Goal: Task Accomplishment & Management: Manage account settings

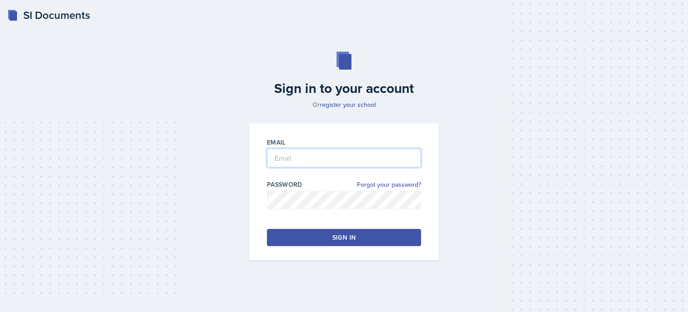
click at [301, 155] on input "email" at bounding box center [344, 157] width 154 height 19
type input "[EMAIL_ADDRESS][DOMAIN_NAME]"
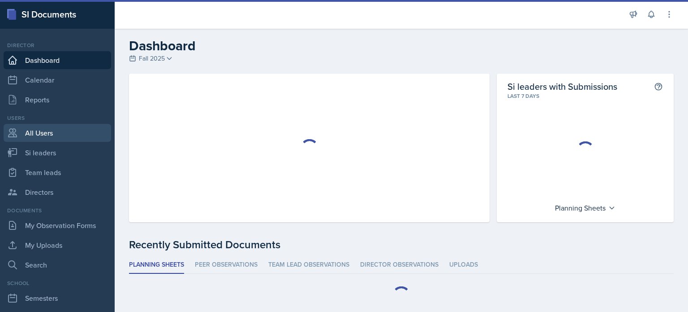
click at [39, 129] on link "All Users" at bounding box center [58, 133] width 108 height 18
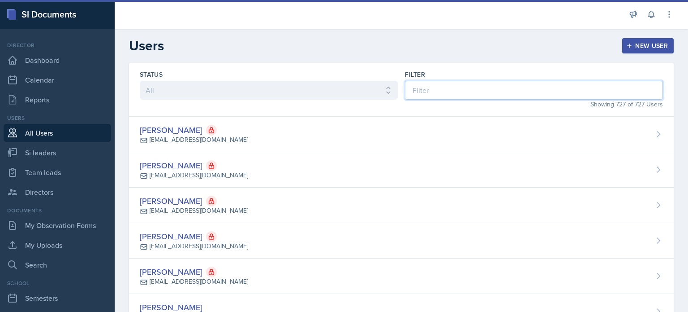
click at [474, 86] on input at bounding box center [534, 90] width 258 height 19
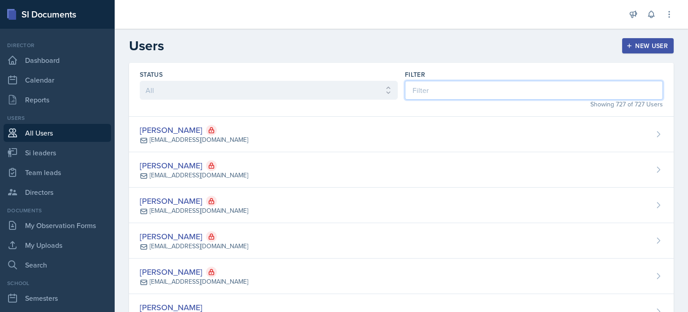
type input "d"
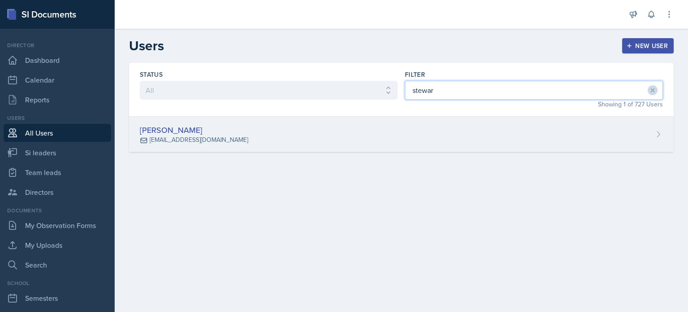
type input "stewar"
click at [434, 139] on div "[PERSON_NAME] [EMAIL_ADDRESS][DOMAIN_NAME]" at bounding box center [401, 134] width 545 height 35
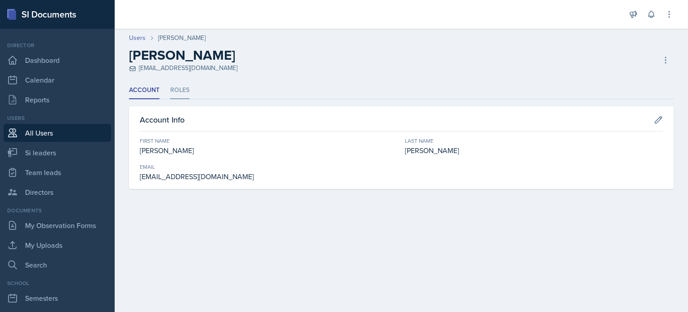
click at [177, 86] on li "Roles" at bounding box center [179, 90] width 19 height 17
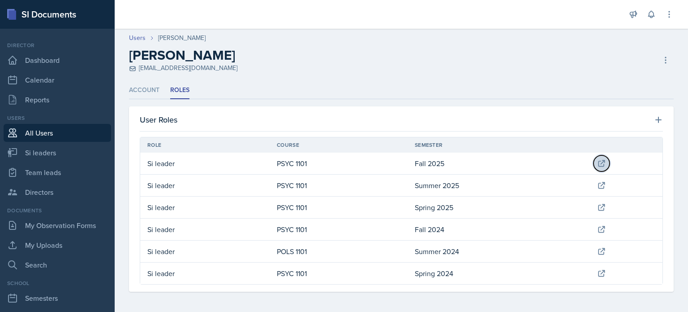
click at [598, 163] on icon at bounding box center [601, 163] width 9 height 9
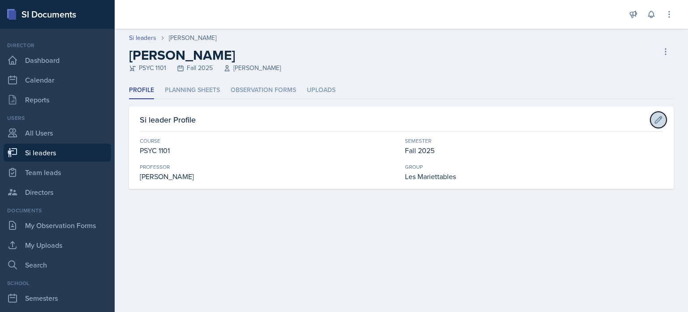
click at [661, 118] on icon at bounding box center [659, 119] width 7 height 7
select select "93a945cf-eb40-40a1-82f0-d0905c6d75b7"
select select "2bed604d-1099-4043-b1bc-2365e8740244"
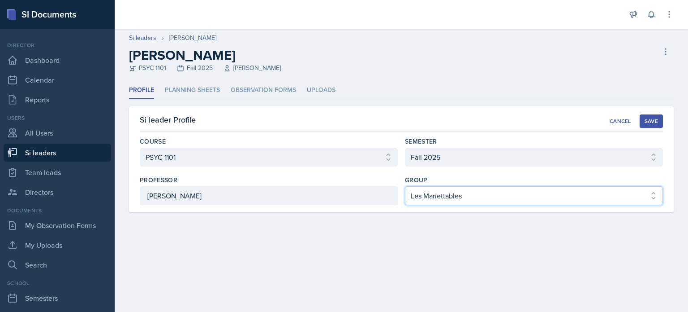
click at [481, 196] on select "Select group 2 3 4 5 6 Les Mariettables" at bounding box center [534, 195] width 258 height 19
select select "03df2469-1098-498a-a2e2-8023a988d861"
click at [405, 186] on select "Select group 2 3 4 5 6 Les Mariettables" at bounding box center [534, 195] width 258 height 19
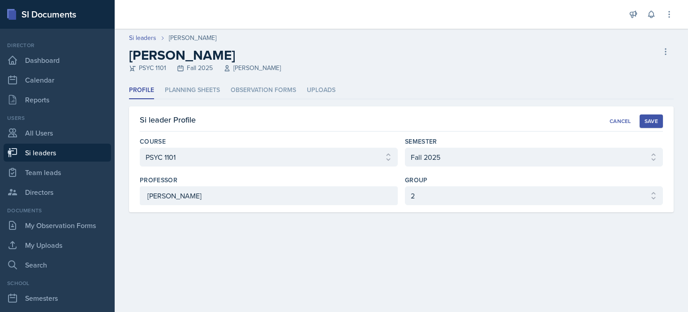
click at [647, 126] on button "Save" at bounding box center [651, 120] width 23 height 13
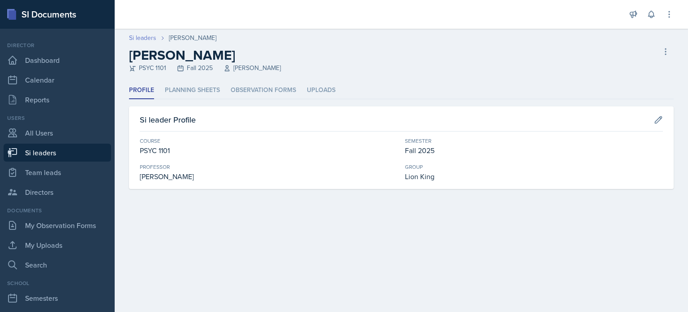
click at [135, 41] on link "Si leaders" at bounding box center [142, 37] width 27 height 9
select select "2bed604d-1099-4043-b1bc-2365e8740244"
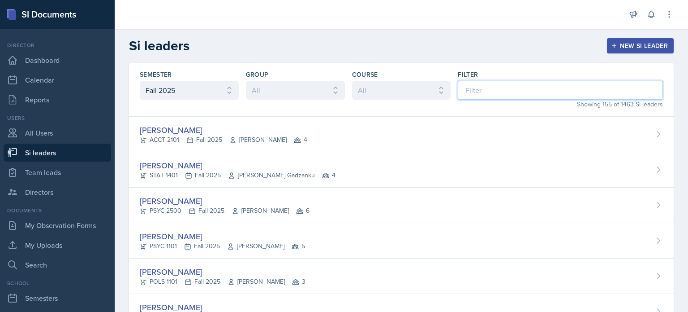
click at [515, 92] on input at bounding box center [560, 90] width 205 height 19
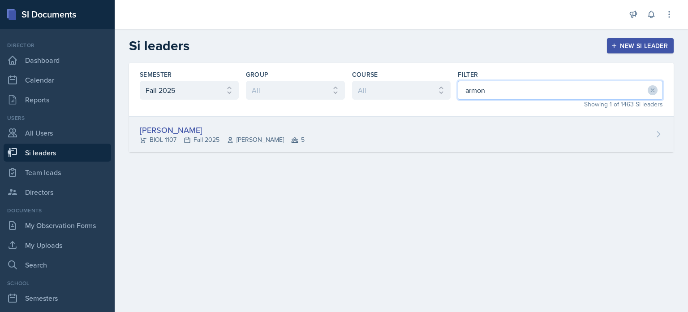
type input "armon"
click at [474, 130] on div "[PERSON_NAME] BIOL 1107 Fall 2025 [PERSON_NAME] 5" at bounding box center [401, 134] width 545 height 35
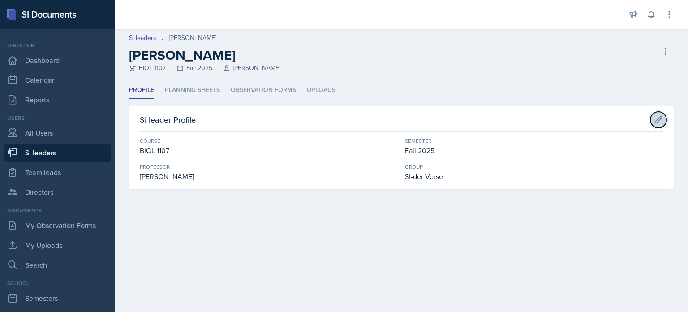
click at [655, 117] on icon at bounding box center [658, 119] width 9 height 9
select select "a0067b6f-3d76-4e76-8e19-0da8f959099c"
select select "2bed604d-1099-4043-b1bc-2365e8740244"
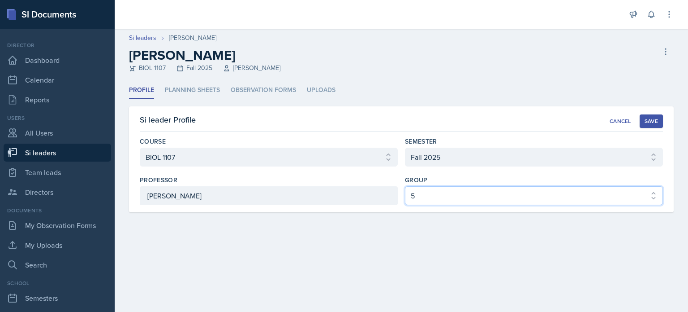
click at [460, 199] on select "Select group 2 3 4 5 6 Les Mariettables" at bounding box center [534, 195] width 258 height 19
select select "8f83532f-1719-4fe6-95c5-07f4aad66979"
click at [405, 186] on select "Select group 2 3 4 5 6 Les Mariettables" at bounding box center [534, 195] width 258 height 19
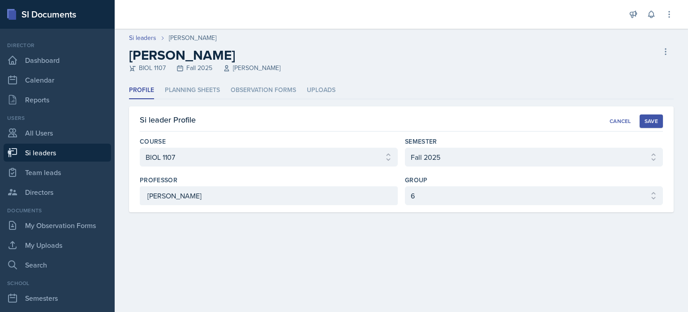
click at [652, 120] on div "Save" at bounding box center [651, 120] width 13 height 7
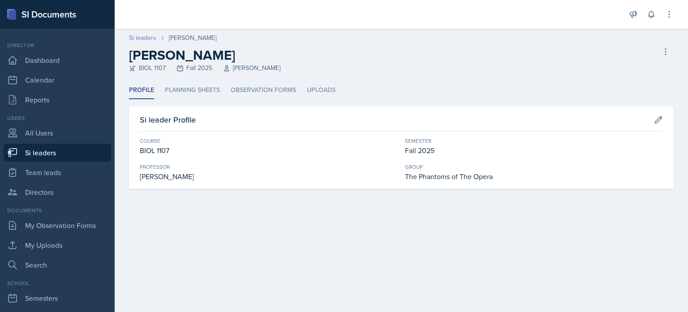
click at [144, 38] on link "Si leaders" at bounding box center [142, 37] width 27 height 9
select select "2bed604d-1099-4043-b1bc-2365e8740244"
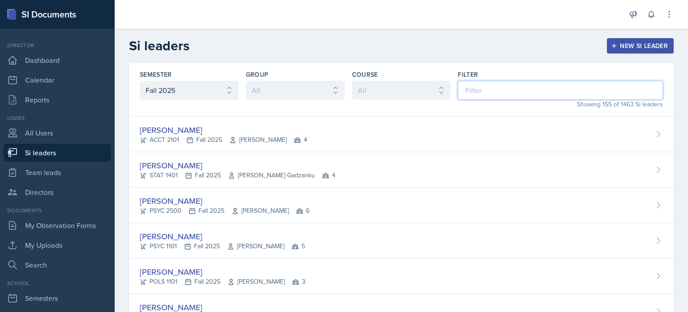
click at [586, 86] on input at bounding box center [560, 90] width 205 height 19
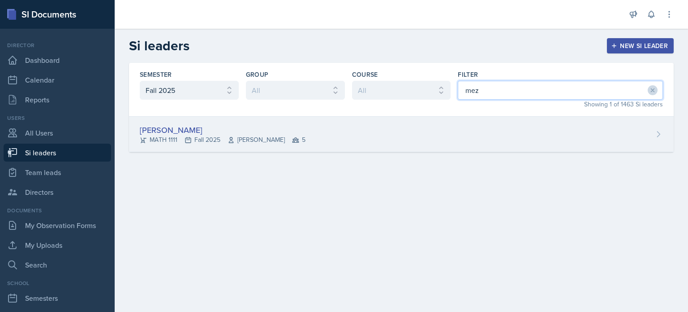
type input "mez"
click at [484, 134] on div "[PERSON_NAME] MATH 1111 Fall 2025 [PERSON_NAME] 5" at bounding box center [401, 134] width 545 height 35
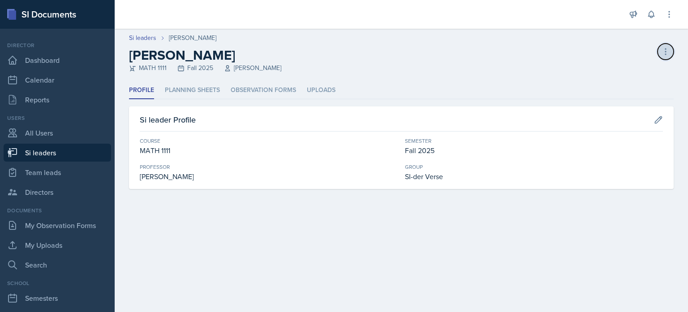
click at [665, 52] on icon at bounding box center [666, 51] width 9 height 9
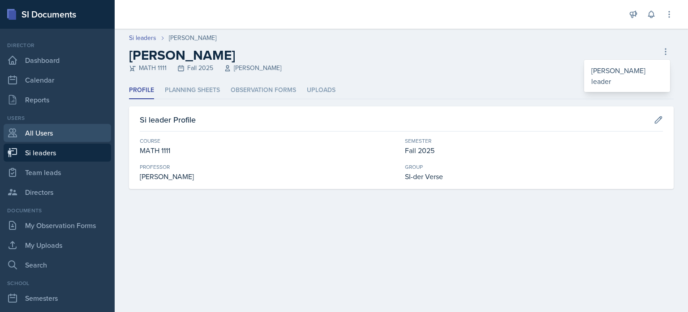
click at [45, 130] on link "All Users" at bounding box center [58, 133] width 108 height 18
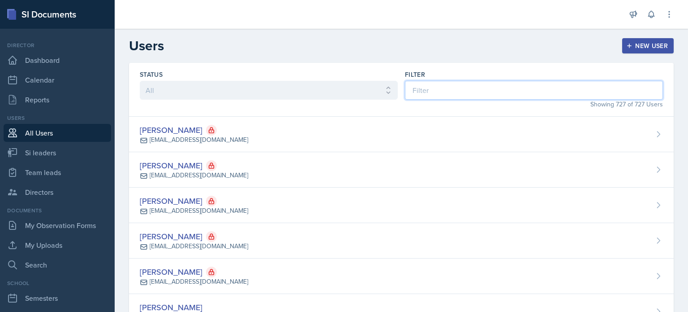
click at [471, 91] on input at bounding box center [534, 90] width 258 height 19
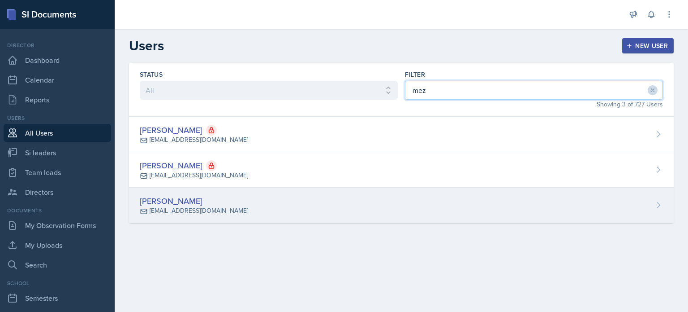
type input "mez"
click at [398, 209] on div "[PERSON_NAME] [EMAIL_ADDRESS][DOMAIN_NAME]" at bounding box center [401, 204] width 545 height 35
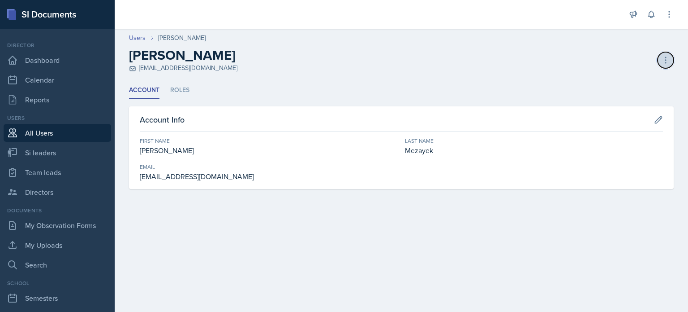
click at [666, 57] on icon at bounding box center [666, 60] width 1 height 6
click at [186, 89] on li "Roles" at bounding box center [179, 90] width 19 height 17
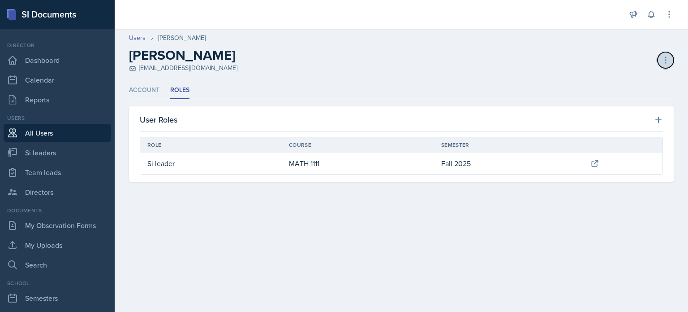
click at [665, 59] on icon at bounding box center [666, 60] width 9 height 9
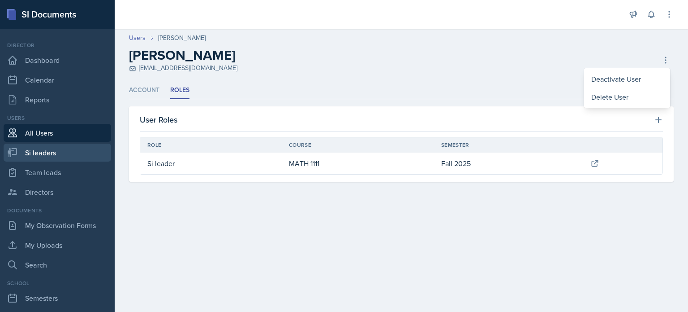
click at [37, 153] on link "Si leaders" at bounding box center [58, 152] width 108 height 18
select select "2bed604d-1099-4043-b1bc-2365e8740244"
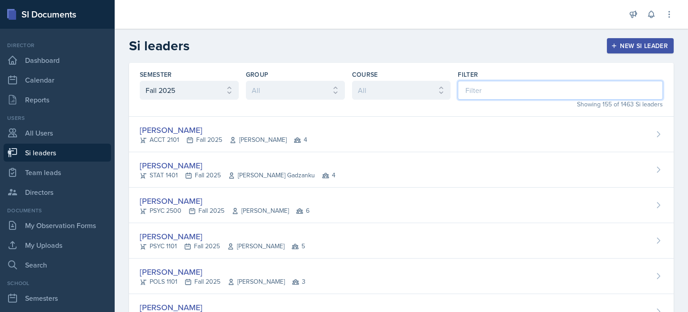
click at [473, 98] on input at bounding box center [560, 90] width 205 height 19
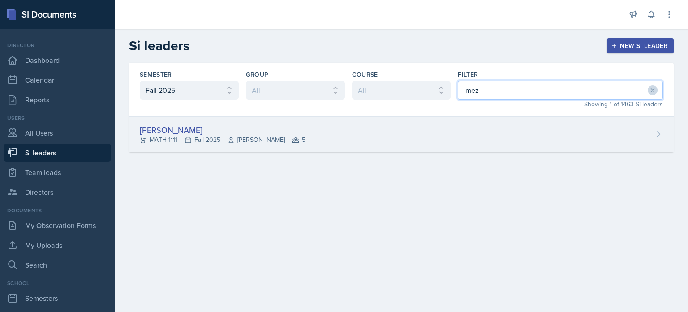
type input "mez"
click at [439, 134] on div "[PERSON_NAME] MATH 1111 Fall 2025 [PERSON_NAME] 5" at bounding box center [401, 134] width 545 height 35
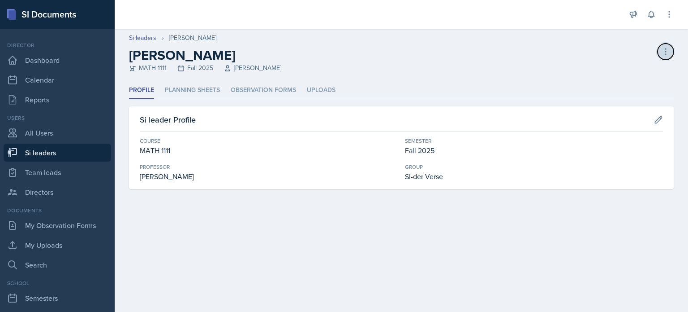
click at [667, 52] on icon at bounding box center [666, 51] width 9 height 9
click at [612, 75] on div "[PERSON_NAME] leader" at bounding box center [627, 75] width 86 height 29
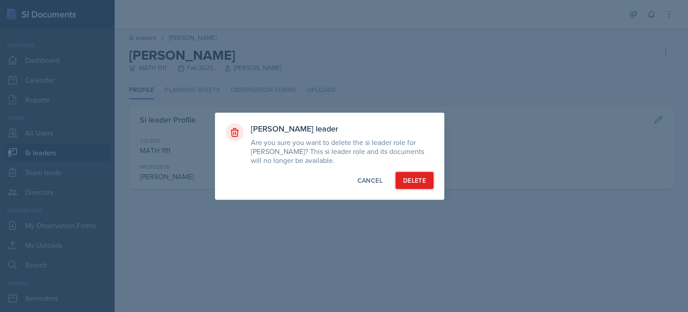
click at [415, 181] on div "Delete" at bounding box center [414, 180] width 23 height 9
select select "2bed604d-1099-4043-b1bc-2365e8740244"
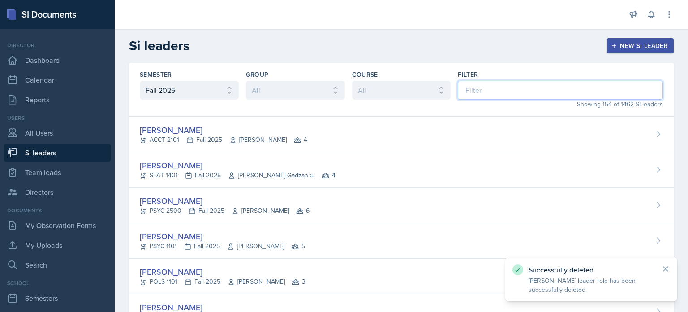
click at [487, 89] on input at bounding box center [560, 90] width 205 height 19
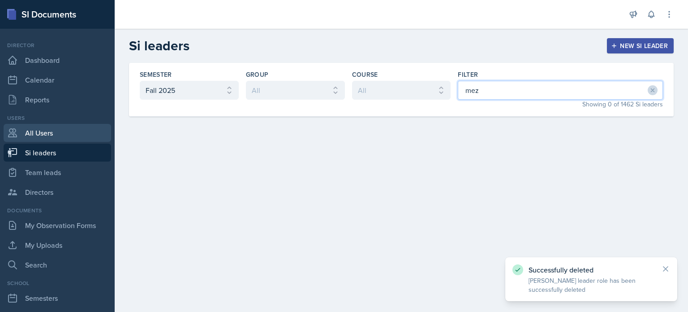
type input "mez"
click at [48, 132] on link "All Users" at bounding box center [58, 133] width 108 height 18
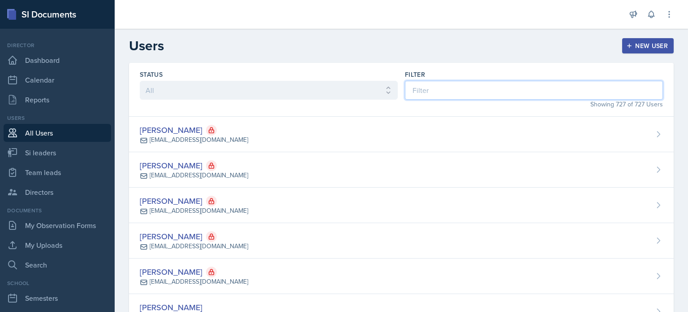
click at [506, 96] on input at bounding box center [534, 90] width 258 height 19
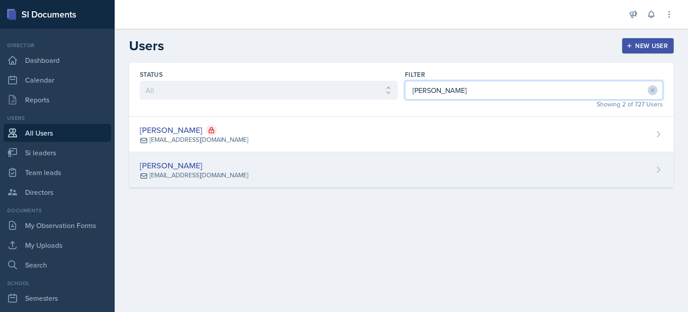
type input "[PERSON_NAME]"
click at [434, 160] on div "[PERSON_NAME] [EMAIL_ADDRESS][DOMAIN_NAME]" at bounding box center [401, 169] width 545 height 35
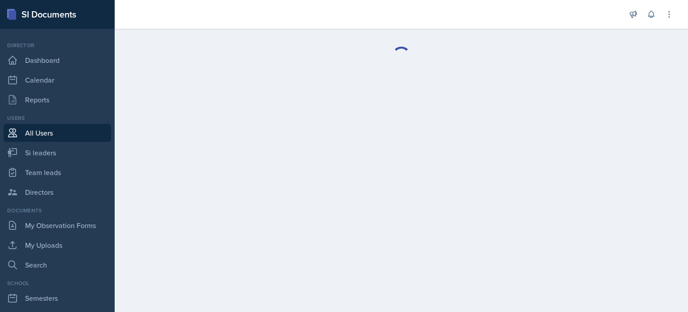
select select "1"
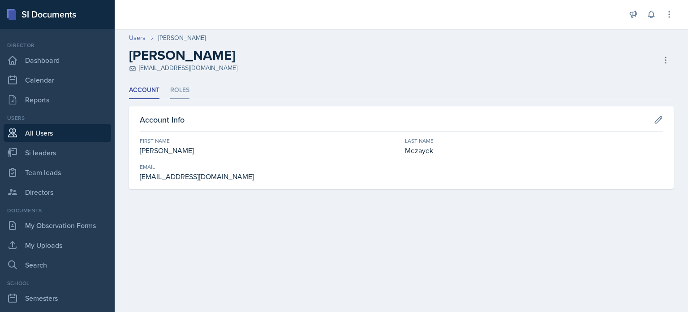
click at [181, 92] on li "Roles" at bounding box center [179, 90] width 19 height 17
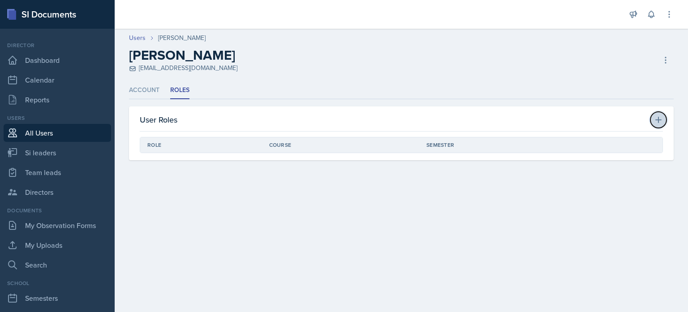
click at [658, 116] on icon at bounding box center [658, 119] width 9 height 9
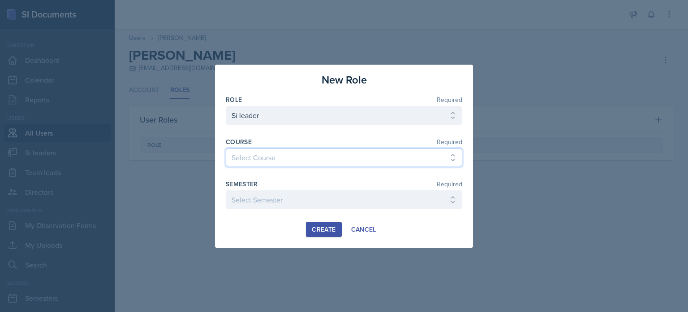
click at [264, 150] on select "Select Course ACCT 2101 ACCT 2102 ACCT 4050 ANTH 1102 ANTH 3301 ARCH 1000 ARCH …" at bounding box center [344, 157] width 237 height 19
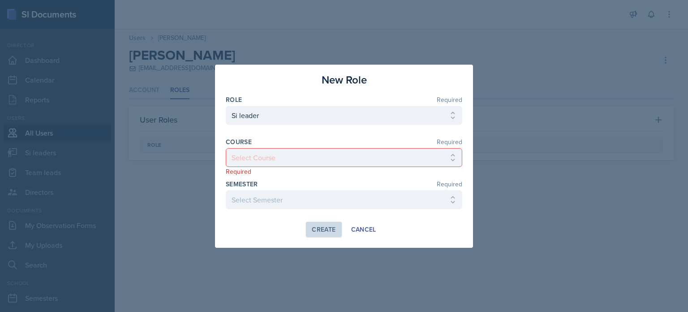
click at [183, 131] on div at bounding box center [344, 156] width 688 height 312
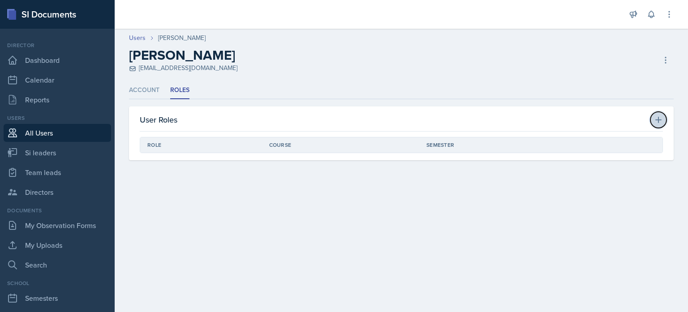
click at [657, 119] on icon at bounding box center [659, 120] width 6 height 6
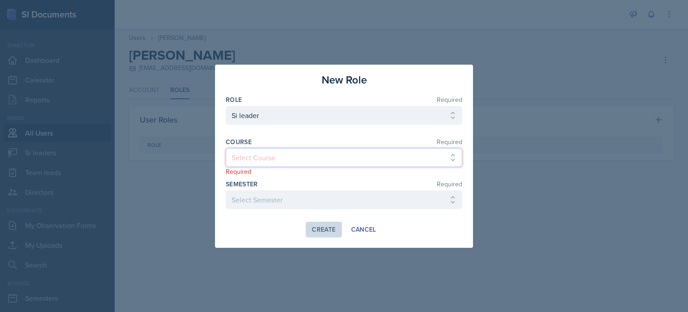
click at [271, 154] on select "Select Course ACCT 2101 ACCT 2102 ACCT 4050 ANTH 1102 ANTH 3301 ARCH 1000 ARCH …" at bounding box center [344, 157] width 237 height 19
select select "5bfde3fe-6375-4519-a868-95dd30d0bb1b"
click at [226, 148] on select "Select Course ACCT 2101 ACCT 2102 ACCT 4050 ANTH 1102 ANTH 3301 ARCH 1000 ARCH …" at bounding box center [344, 157] width 237 height 19
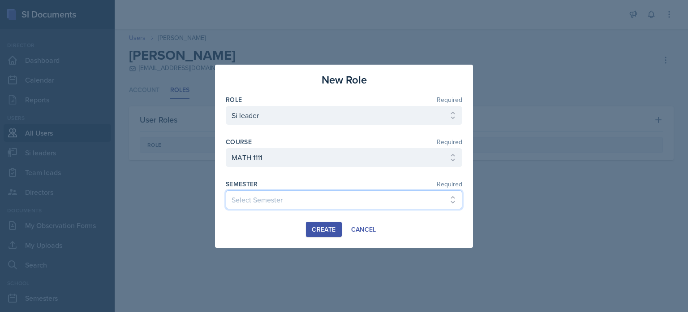
click at [264, 197] on select "Select Semester Fall 2025 Summer 2025 Spring 2025 Fall 2024 Summer 2024 Spring …" at bounding box center [344, 199] width 237 height 19
select select "2bed604d-1099-4043-b1bc-2365e8740244"
click at [226, 190] on select "Select Semester Fall 2025 Summer 2025 Spring 2025 Fall 2024 Summer 2024 Spring …" at bounding box center [344, 199] width 237 height 19
click at [326, 231] on div "Create" at bounding box center [324, 228] width 24 height 7
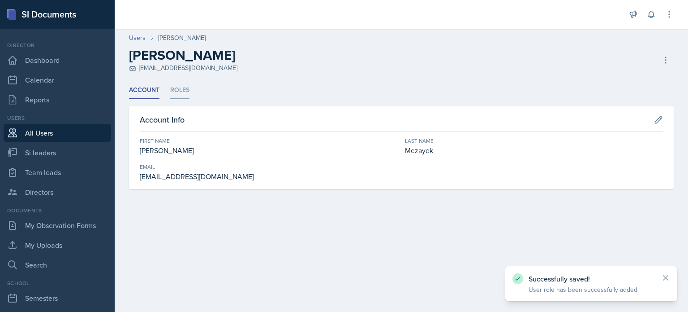
click at [186, 89] on li "Roles" at bounding box center [179, 90] width 19 height 17
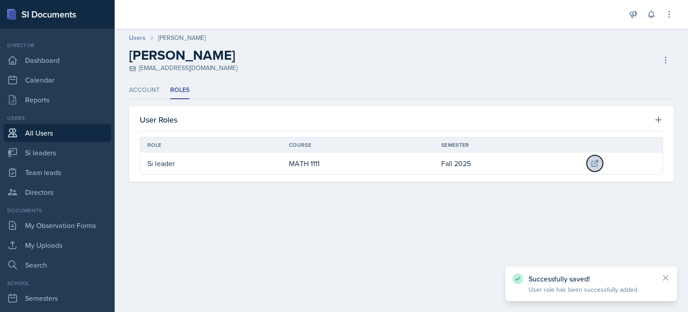
click at [594, 160] on icon at bounding box center [596, 163] width 6 height 6
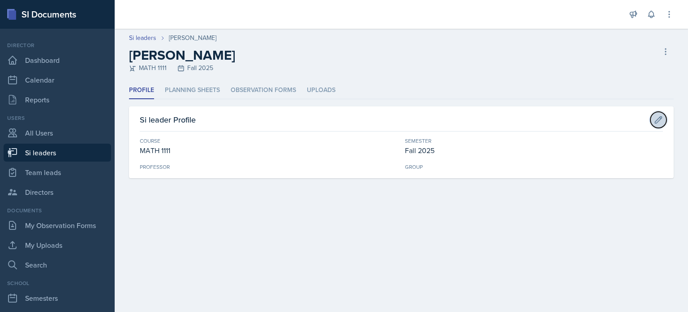
click at [659, 120] on icon at bounding box center [659, 119] width 7 height 7
select select "5bfde3fe-6375-4519-a868-95dd30d0bb1b"
select select "2bed604d-1099-4043-b1bc-2365e8740244"
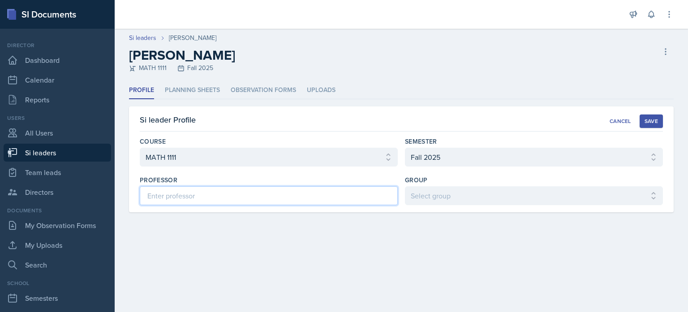
click at [203, 196] on input at bounding box center [269, 195] width 258 height 19
type input "[PERSON_NAME]"
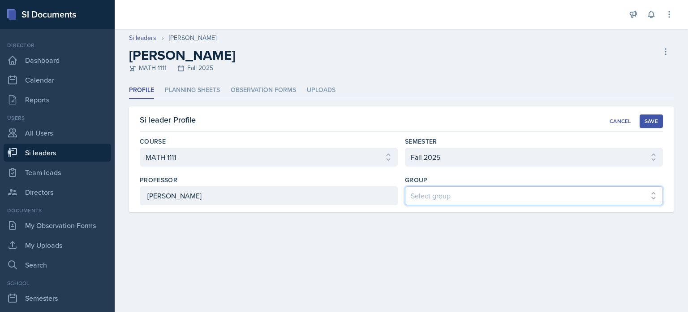
click at [591, 193] on select "Select group 2 3 4 5 6 Les Mariettables" at bounding box center [534, 195] width 258 height 19
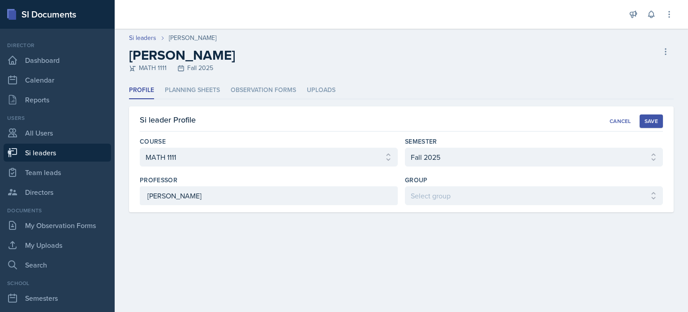
click at [360, 276] on main "Si leaders [PERSON_NAME] [PERSON_NAME] MATH 1111 Fall 2025 Delete Si leader Pro…" at bounding box center [402, 170] width 574 height 283
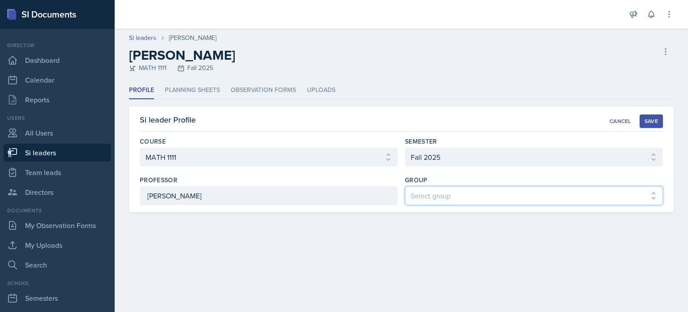
click at [501, 200] on select "Select group 2 3 4 5 6 Les Mariettables" at bounding box center [534, 195] width 258 height 19
select select "44ab9dba-f3c0-424e-97ee-e672c2edb7ca"
click at [405, 186] on select "Select group 2 3 4 5 6 Les Mariettables" at bounding box center [534, 195] width 258 height 19
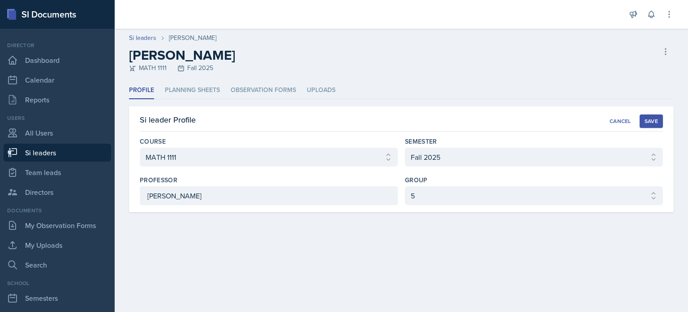
click at [655, 117] on div "Save" at bounding box center [651, 120] width 13 height 7
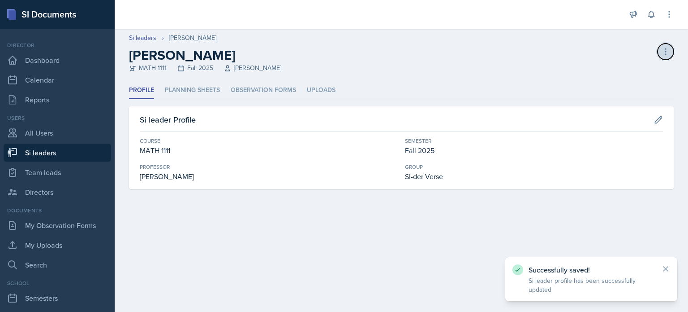
click at [664, 52] on icon at bounding box center [666, 51] width 9 height 9
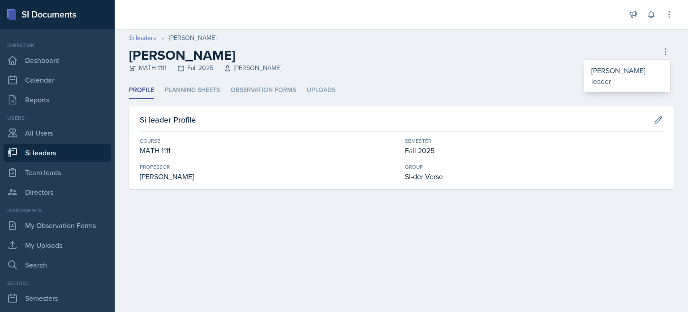
click at [138, 40] on link "Si leaders" at bounding box center [142, 37] width 27 height 9
select select "2bed604d-1099-4043-b1bc-2365e8740244"
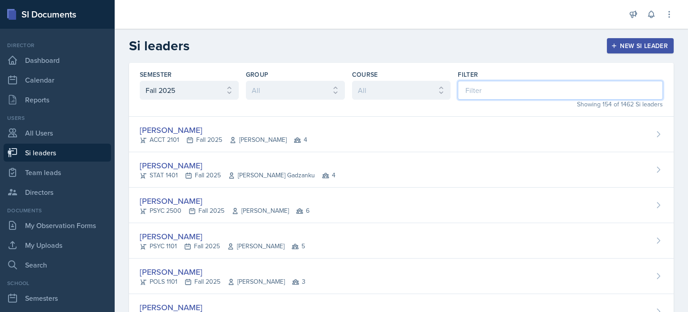
click at [503, 91] on input at bounding box center [560, 90] width 205 height 19
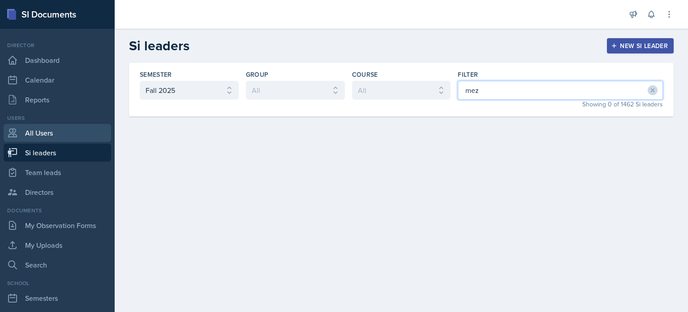
type input "mez"
click at [42, 132] on link "All Users" at bounding box center [58, 133] width 108 height 18
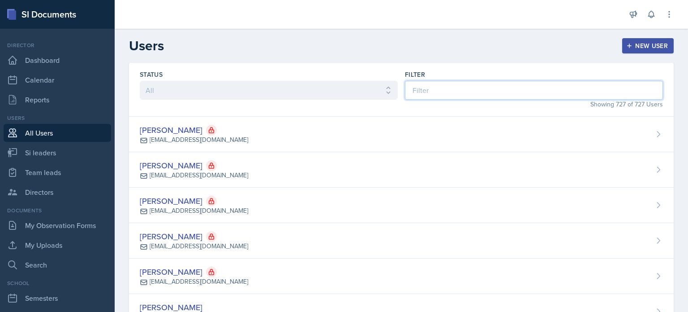
click at [481, 87] on input at bounding box center [534, 90] width 258 height 19
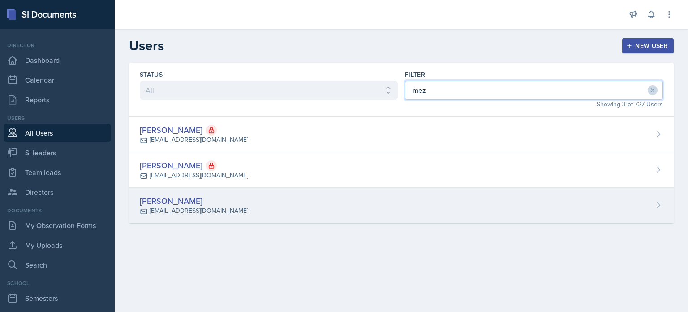
type input "mez"
click at [416, 203] on div "[PERSON_NAME] [EMAIL_ADDRESS][DOMAIN_NAME]" at bounding box center [401, 204] width 545 height 35
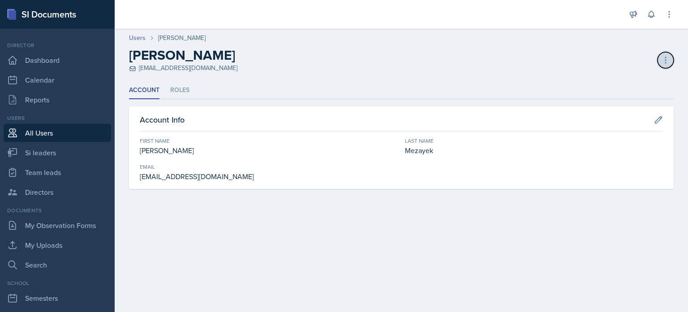
click at [662, 59] on icon at bounding box center [666, 60] width 9 height 9
click at [179, 87] on li "Roles" at bounding box center [179, 90] width 19 height 17
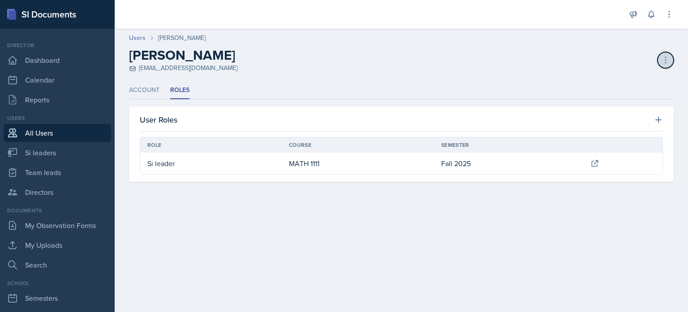
click at [666, 59] on icon at bounding box center [666, 60] width 9 height 9
click at [606, 78] on div "Deactivate User" at bounding box center [627, 79] width 86 height 18
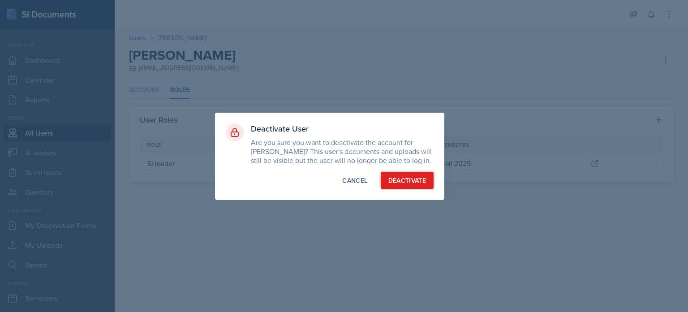
click at [408, 182] on div "Deactivate" at bounding box center [408, 180] width 38 height 9
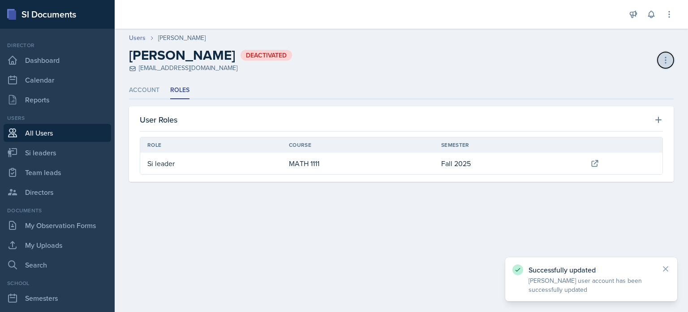
click at [665, 56] on icon at bounding box center [666, 60] width 9 height 9
click at [604, 75] on div "Activate User" at bounding box center [627, 79] width 86 height 18
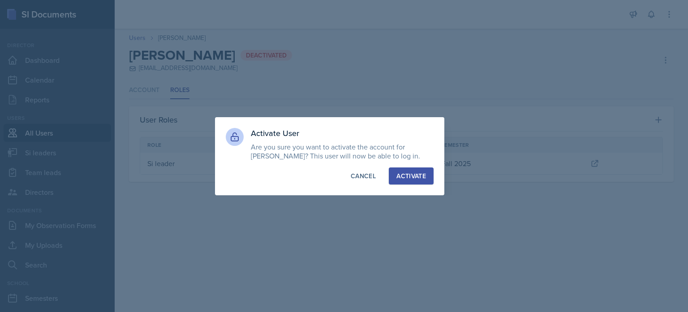
click at [412, 180] on div "Activate" at bounding box center [412, 175] width 30 height 9
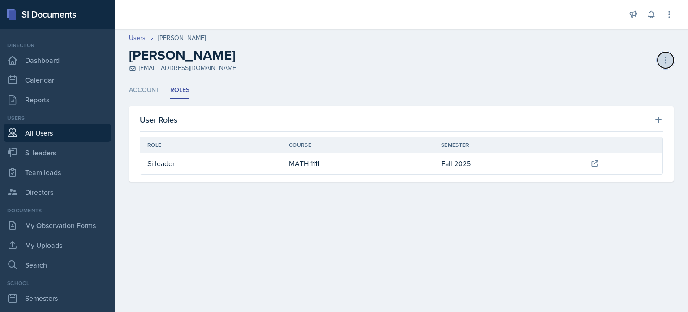
click at [667, 58] on icon at bounding box center [666, 60] width 9 height 9
click at [142, 39] on link "Users" at bounding box center [137, 37] width 17 height 9
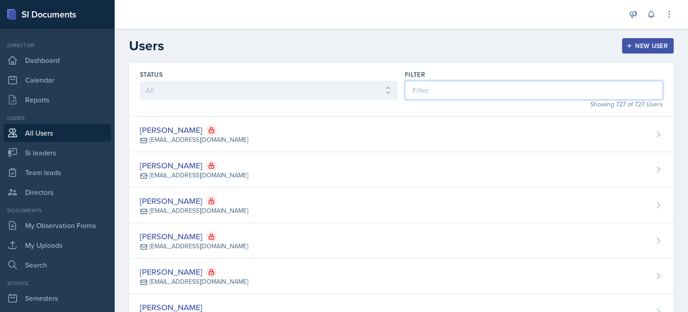
click at [435, 91] on input at bounding box center [534, 90] width 258 height 19
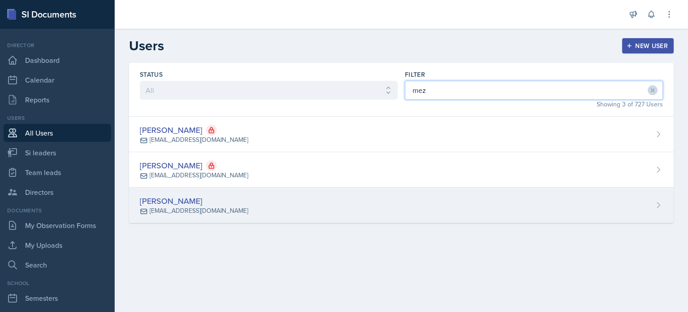
type input "mez"
click at [402, 203] on div "[PERSON_NAME] [EMAIL_ADDRESS][DOMAIN_NAME]" at bounding box center [401, 204] width 545 height 35
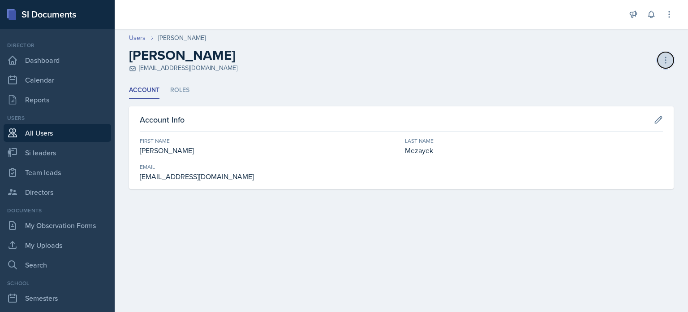
click at [664, 57] on icon at bounding box center [666, 60] width 9 height 9
click at [139, 39] on link "Users" at bounding box center [137, 37] width 17 height 9
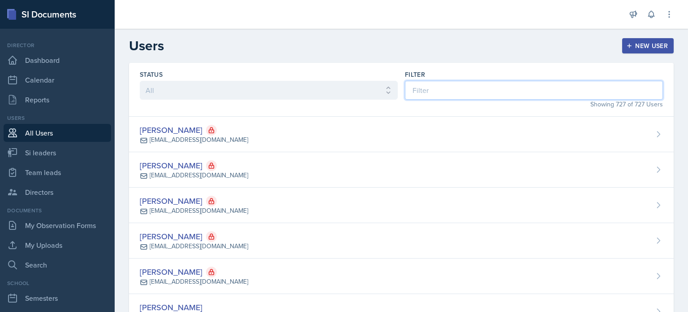
click at [518, 92] on input at bounding box center [534, 90] width 258 height 19
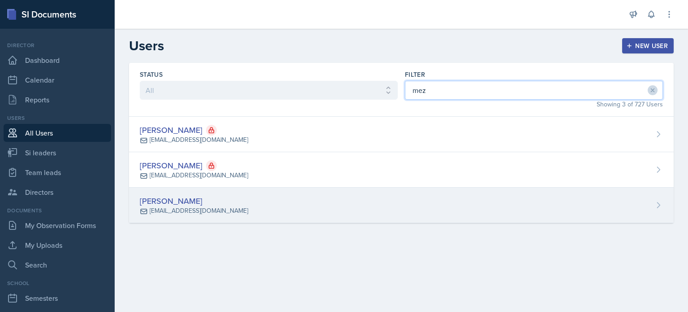
type input "mez"
click at [528, 196] on div "[PERSON_NAME] [EMAIL_ADDRESS][DOMAIN_NAME]" at bounding box center [401, 204] width 545 height 35
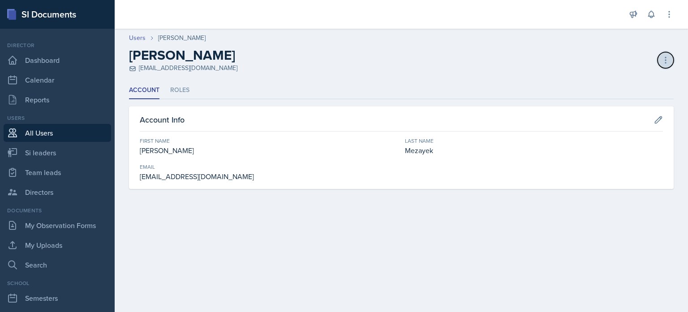
click at [667, 61] on icon at bounding box center [666, 60] width 9 height 9
click at [605, 99] on div "Delete User" at bounding box center [627, 97] width 86 height 18
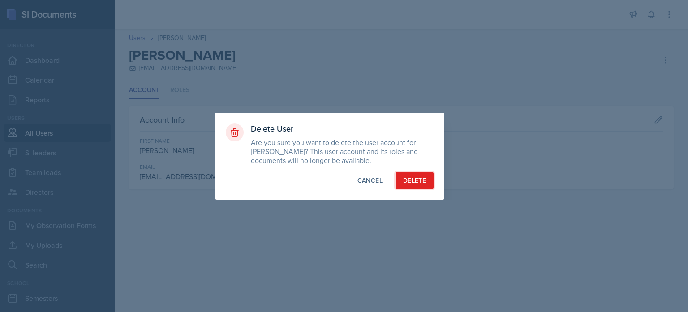
click at [408, 181] on div "Delete" at bounding box center [414, 180] width 23 height 9
select select "1"
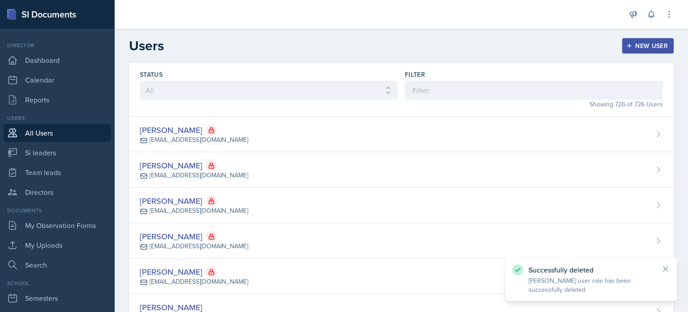
click at [642, 45] on div "New User" at bounding box center [648, 45] width 40 height 7
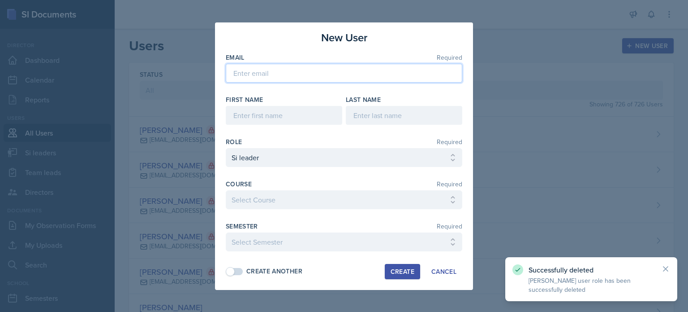
click at [309, 74] on input "email" at bounding box center [344, 73] width 237 height 19
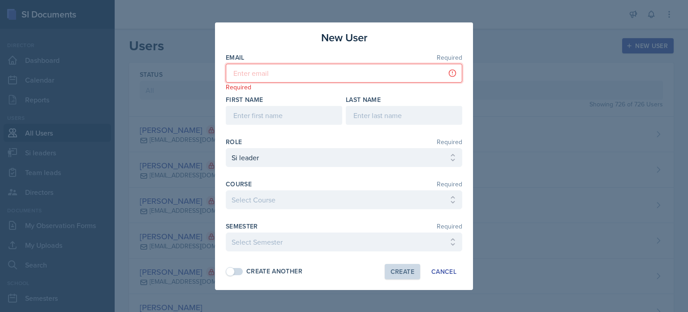
paste input "[EMAIL_ADDRESS][DOMAIN_NAME]"
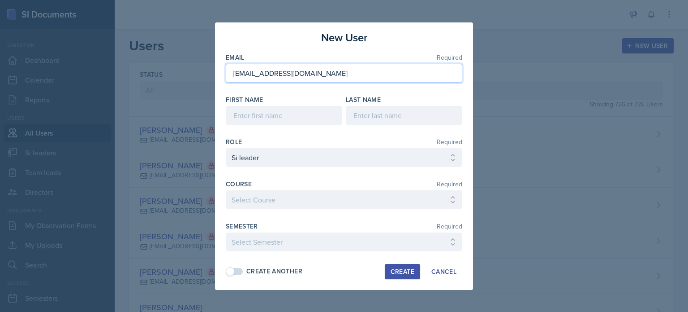
type input "[EMAIL_ADDRESS][DOMAIN_NAME]"
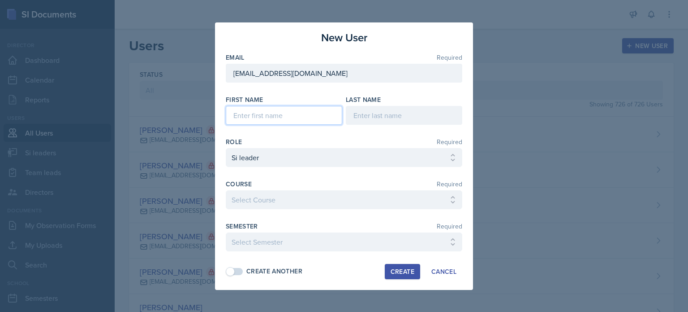
click at [313, 118] on input at bounding box center [284, 115] width 117 height 19
type input "[PERSON_NAME]"
type input "Mezayek"
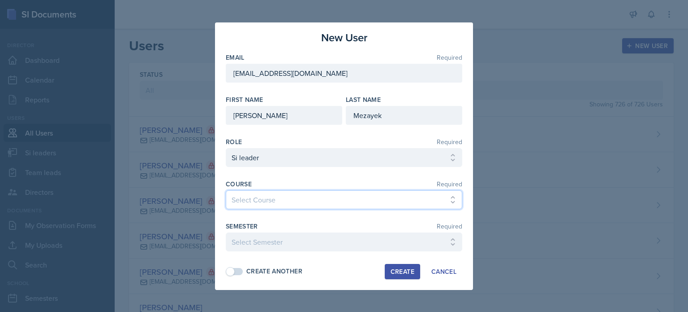
click at [292, 208] on select "Select Course ACCT 2101 ACCT 2102 ACCT 4050 ANTH 1102 ANTH 3301 ARCH 1000 ARCH …" at bounding box center [344, 199] width 237 height 19
select select "5bfde3fe-6375-4519-a868-95dd30d0bb1b"
click at [226, 190] on select "Select Course ACCT 2101 ACCT 2102 ACCT 4050 ANTH 1102 ANTH 3301 ARCH 1000 ARCH …" at bounding box center [344, 199] width 237 height 19
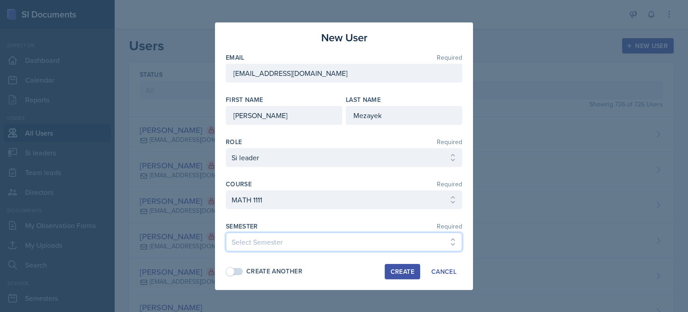
click at [277, 246] on select "Select Semester Fall 2025 Summer 2025 Spring 2025 Fall 2024 Summer 2024 Spring …" at bounding box center [344, 241] width 237 height 19
select select "2bed604d-1099-4043-b1bc-2365e8740244"
click at [226, 232] on select "Select Semester Fall 2025 Summer 2025 Spring 2025 Fall 2024 Summer 2024 Spring …" at bounding box center [344, 241] width 237 height 19
click at [397, 271] on div "Create" at bounding box center [403, 271] width 24 height 7
select select
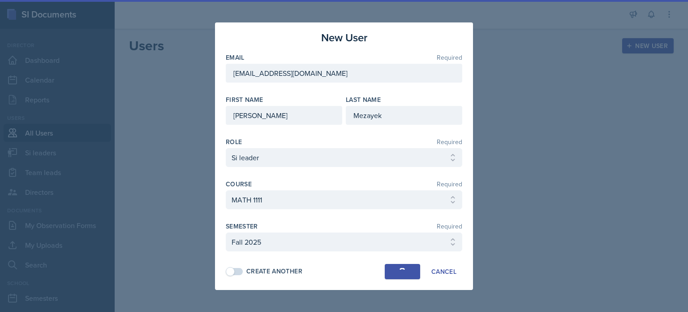
select select
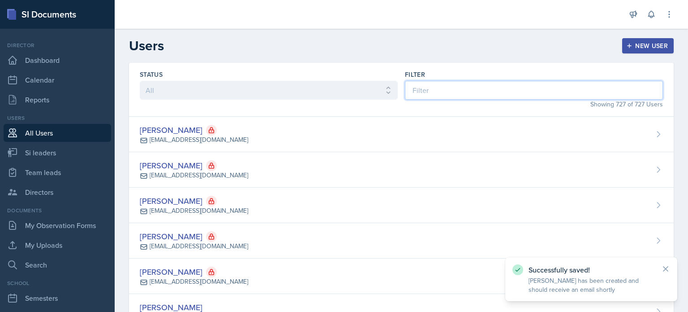
click at [438, 91] on input at bounding box center [534, 90] width 258 height 19
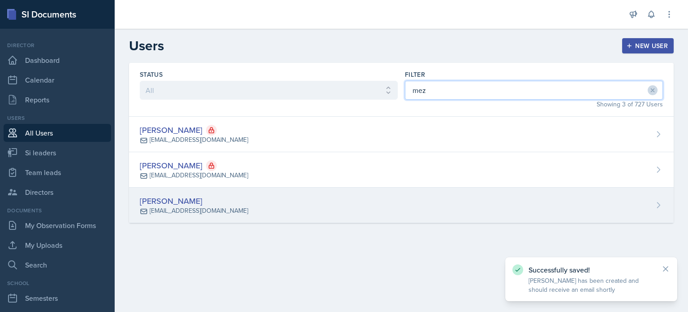
type input "mez"
click at [393, 195] on div "[PERSON_NAME] [EMAIL_ADDRESS][DOMAIN_NAME]" at bounding box center [401, 204] width 545 height 35
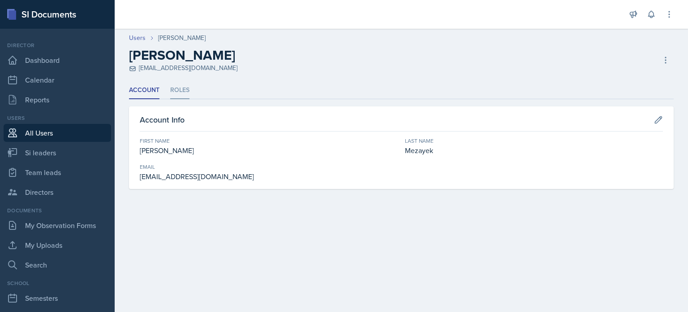
click at [181, 90] on li "Roles" at bounding box center [179, 90] width 19 height 17
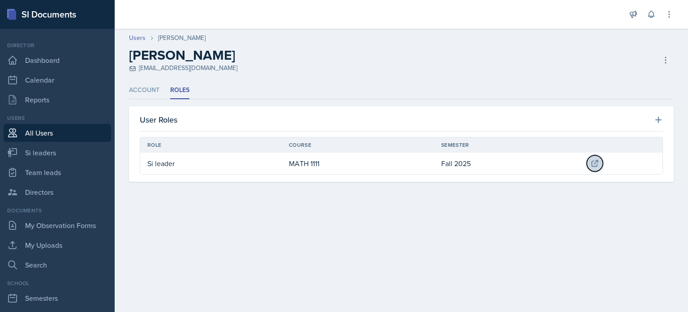
click at [596, 162] on icon at bounding box center [596, 163] width 6 height 6
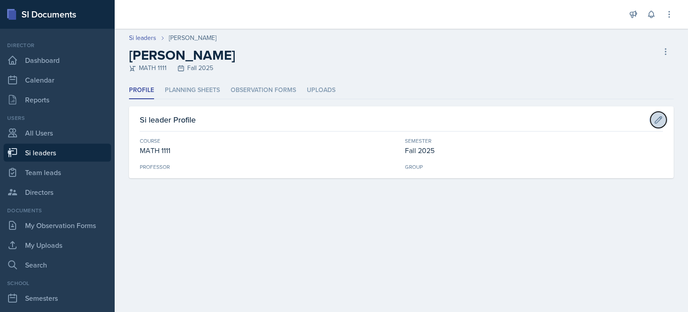
click at [665, 117] on button at bounding box center [659, 120] width 16 height 16
select select "5bfde3fe-6375-4519-a868-95dd30d0bb1b"
select select "2bed604d-1099-4043-b1bc-2365e8740244"
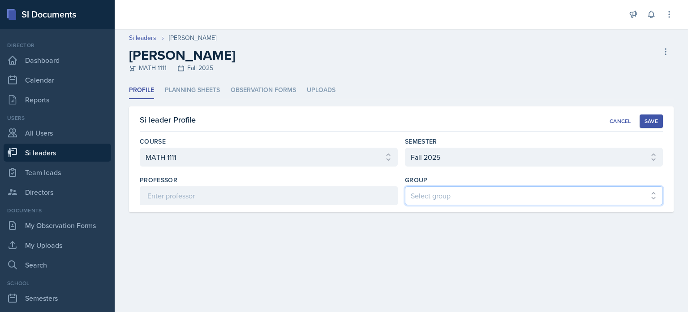
click at [470, 202] on select "Select group 2 3 4 5 6 Les Mariettables" at bounding box center [534, 195] width 258 height 19
select select "44ab9dba-f3c0-424e-97ee-e672c2edb7ca"
click at [405, 186] on select "Select group 2 3 4 5 6 Les Mariettables" at bounding box center [534, 195] width 258 height 19
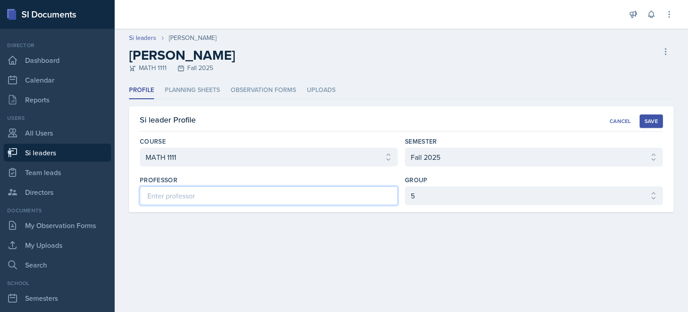
click at [238, 195] on input at bounding box center [269, 195] width 258 height 19
type input "[PERSON_NAME]"
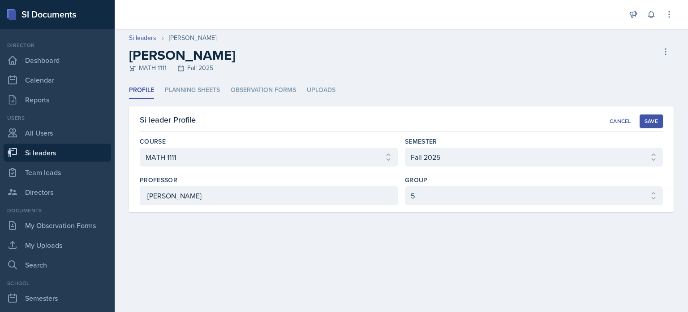
click at [656, 123] on div "Save" at bounding box center [651, 120] width 13 height 7
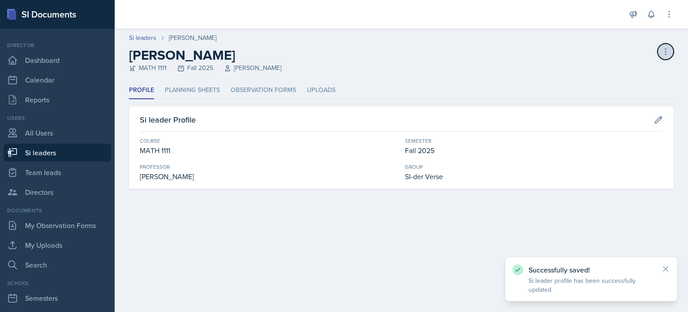
click at [663, 52] on icon at bounding box center [666, 51] width 9 height 9
click at [345, 78] on header "Si leaders [PERSON_NAME] [PERSON_NAME] MATH 1111 Fall 2025 [PERSON_NAME] leader" at bounding box center [402, 55] width 574 height 53
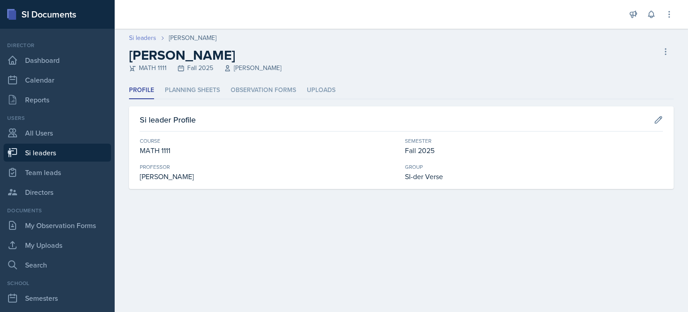
click at [137, 38] on link "Si leaders" at bounding box center [142, 37] width 27 height 9
select select "2bed604d-1099-4043-b1bc-2365e8740244"
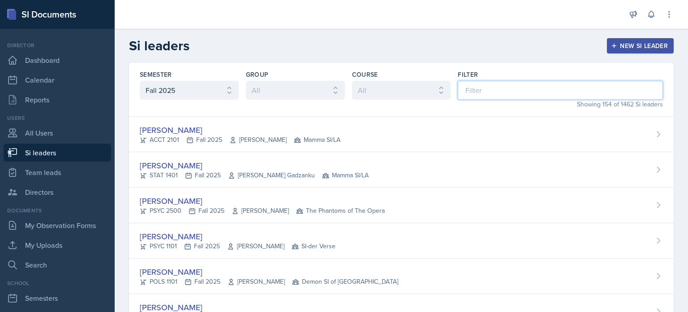
click at [484, 94] on input at bounding box center [560, 90] width 205 height 19
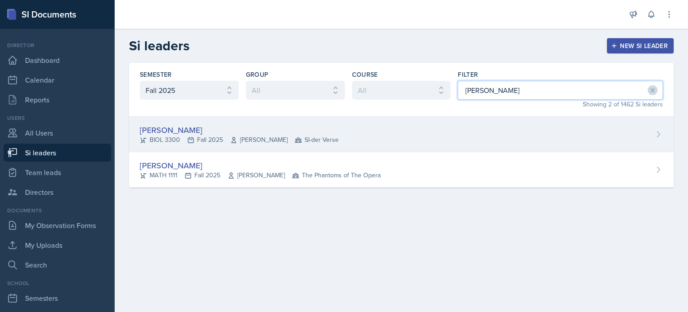
type input "[PERSON_NAME]"
click at [443, 128] on div "[PERSON_NAME] BIOL 3300 Fall 2025 [PERSON_NAME] SI-der Verse" at bounding box center [401, 134] width 545 height 35
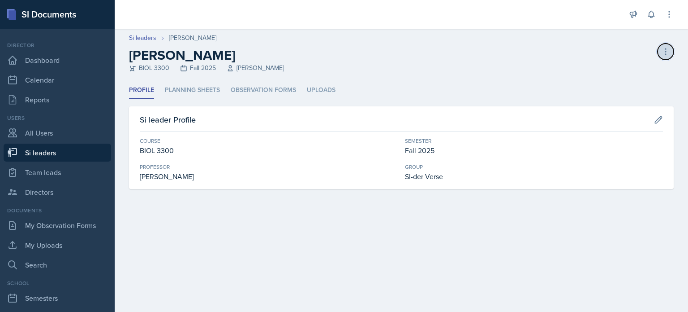
click at [663, 48] on icon at bounding box center [666, 51] width 9 height 9
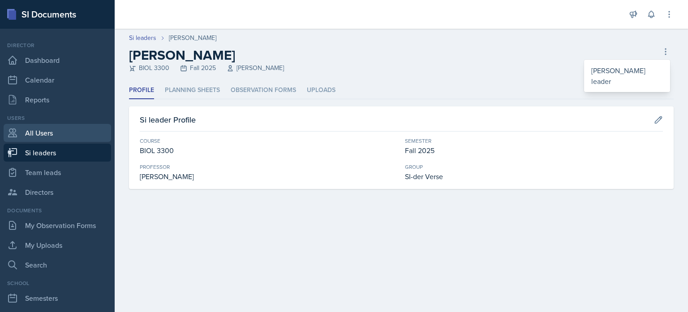
click at [36, 130] on link "All Users" at bounding box center [58, 133] width 108 height 18
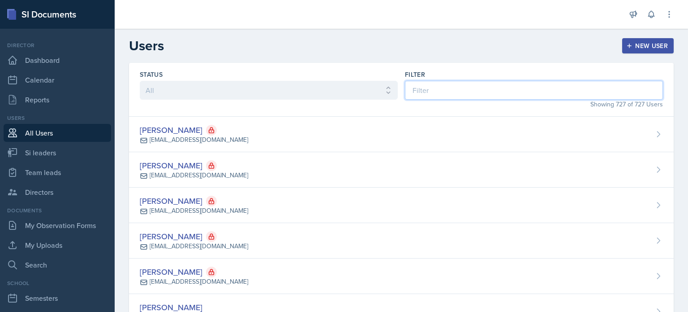
click at [520, 93] on input at bounding box center [534, 90] width 258 height 19
type input "guy"
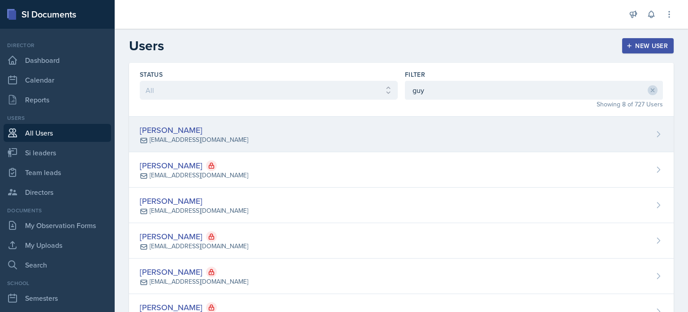
click at [461, 132] on div "[PERSON_NAME] [EMAIL_ADDRESS][DOMAIN_NAME]" at bounding box center [401, 134] width 545 height 35
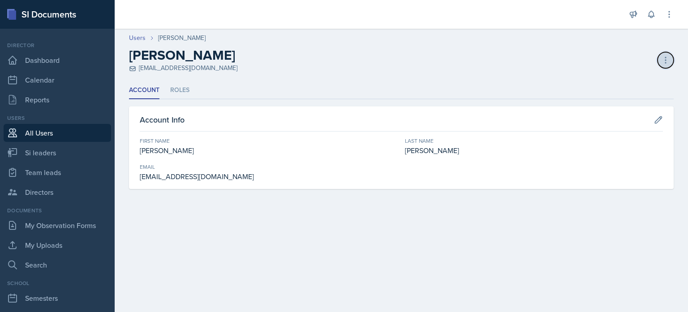
click at [662, 62] on icon at bounding box center [666, 60] width 9 height 9
click at [175, 96] on li "Roles" at bounding box center [179, 90] width 19 height 17
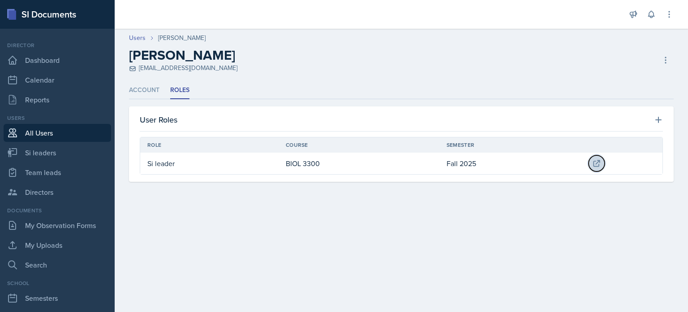
click at [597, 160] on icon at bounding box center [597, 163] width 9 height 9
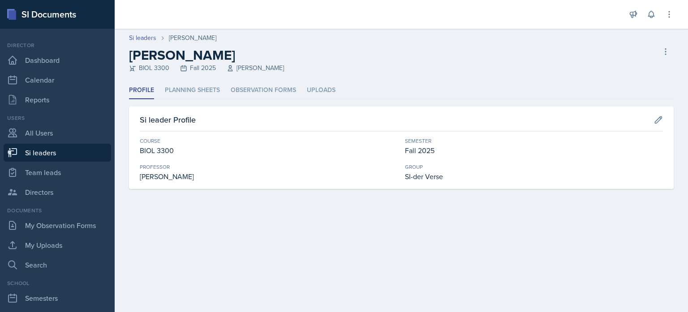
click at [227, 179] on div "[PERSON_NAME]" at bounding box center [269, 176] width 258 height 11
click at [225, 178] on div "[PERSON_NAME]" at bounding box center [269, 176] width 258 height 11
click at [667, 56] on button at bounding box center [666, 51] width 16 height 16
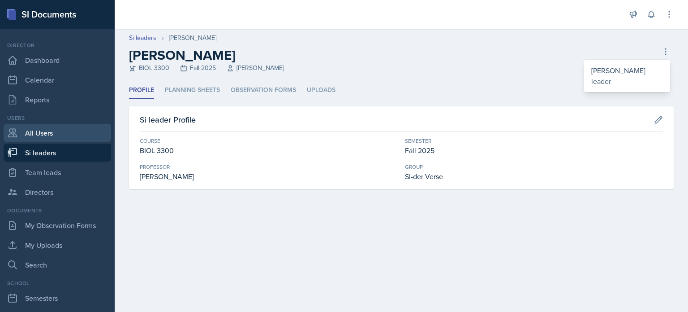
click at [38, 138] on link "All Users" at bounding box center [58, 133] width 108 height 18
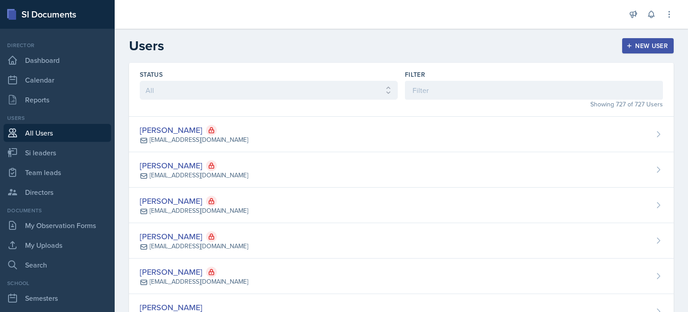
click at [443, 100] on div "Showing 727 of 727 Users" at bounding box center [534, 104] width 258 height 9
click at [439, 91] on input at bounding box center [534, 90] width 258 height 19
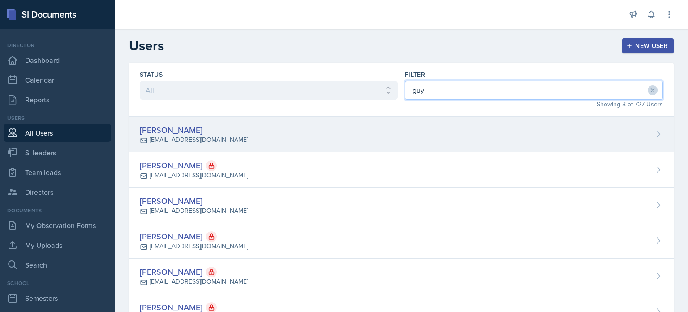
type input "guy"
click at [429, 139] on div "[PERSON_NAME] [EMAIL_ADDRESS][DOMAIN_NAME]" at bounding box center [401, 134] width 545 height 35
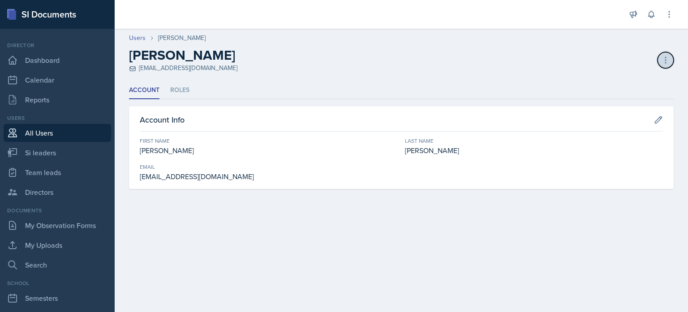
click at [667, 58] on icon at bounding box center [666, 60] width 9 height 9
click at [607, 97] on div "Delete User" at bounding box center [627, 97] width 86 height 18
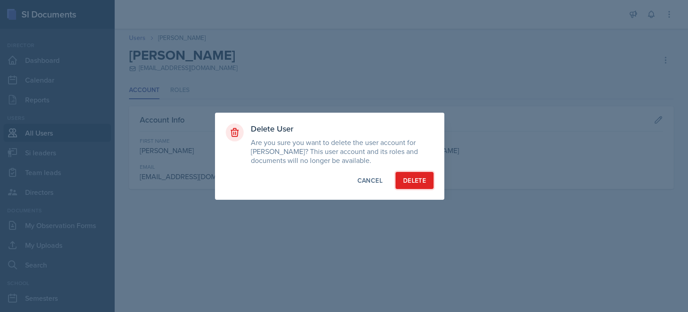
click at [418, 176] on div "Delete" at bounding box center [414, 180] width 23 height 9
select select "1"
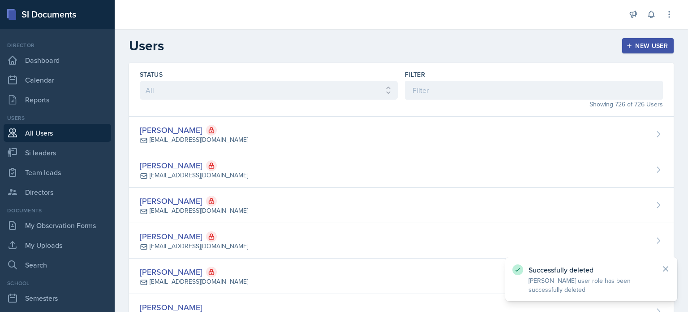
click at [637, 44] on div "New User" at bounding box center [648, 45] width 40 height 7
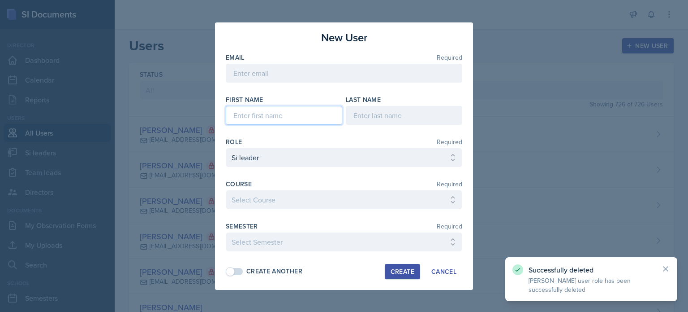
click at [267, 120] on input at bounding box center [284, 115] width 117 height 19
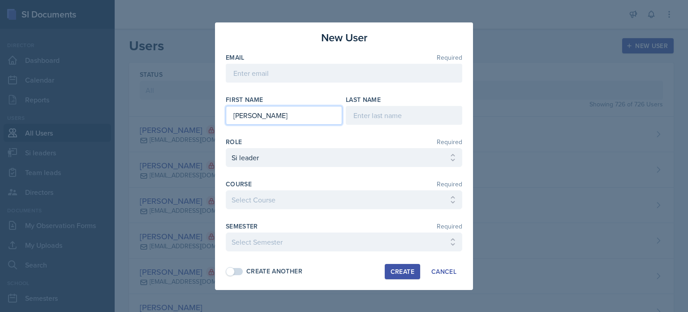
type input "[PERSON_NAME]"
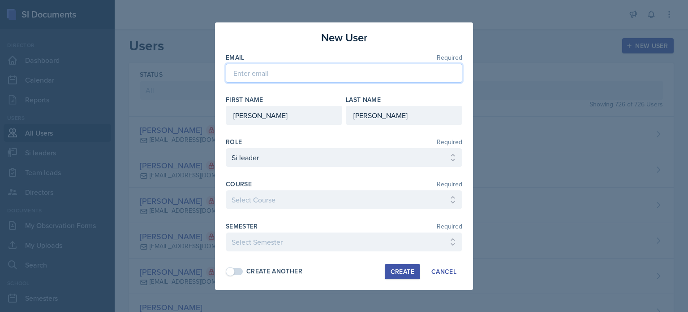
click at [337, 75] on input "email" at bounding box center [344, 73] width 237 height 19
paste input "[EMAIL_ADDRESS][DOMAIN_NAME]"
type input "[EMAIL_ADDRESS][DOMAIN_NAME]"
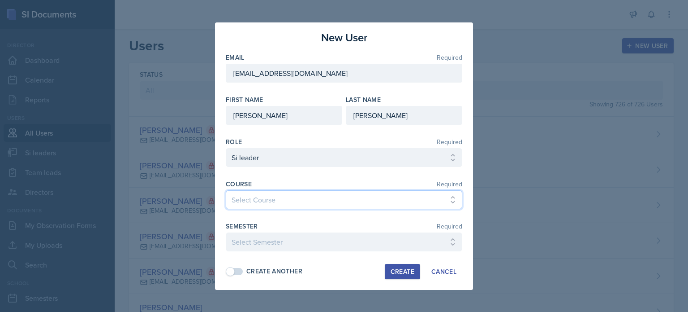
click at [278, 193] on select "Select Course ACCT 2101 ACCT 2102 ACCT 4050 ANTH 1102 ANTH 3301 ARCH 1000 ARCH …" at bounding box center [344, 199] width 237 height 19
select select "bf12655a-65f3-407b-b8a9-00da1d423d68"
click at [226, 190] on select "Select Course ACCT 2101 ACCT 2102 ACCT 4050 ANTH 1102 ANTH 3301 ARCH 1000 ARCH …" at bounding box center [344, 199] width 237 height 19
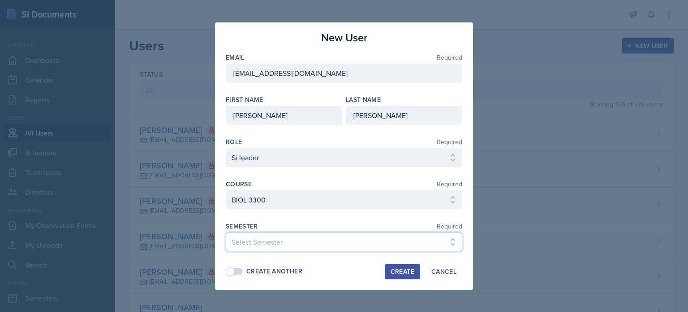
click at [274, 242] on select "Select Semester Fall 2025 Summer 2025 Spring 2025 Fall 2024 Summer 2024 Spring …" at bounding box center [344, 241] width 237 height 19
select select "2bed604d-1099-4043-b1bc-2365e8740244"
click at [226, 232] on select "Select Semester Fall 2025 Summer 2025 Spring 2025 Fall 2024 Summer 2024 Spring …" at bounding box center [344, 241] width 237 height 19
click at [403, 271] on div "Create" at bounding box center [403, 271] width 24 height 7
select select
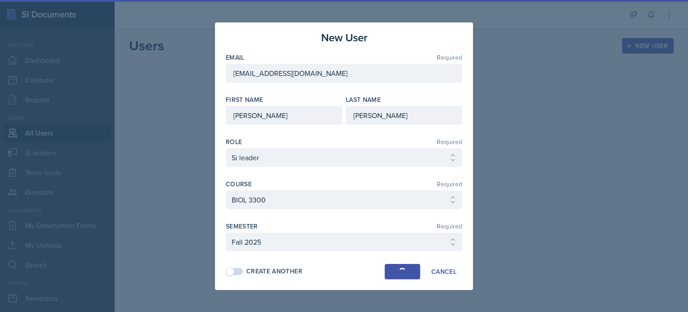
select select
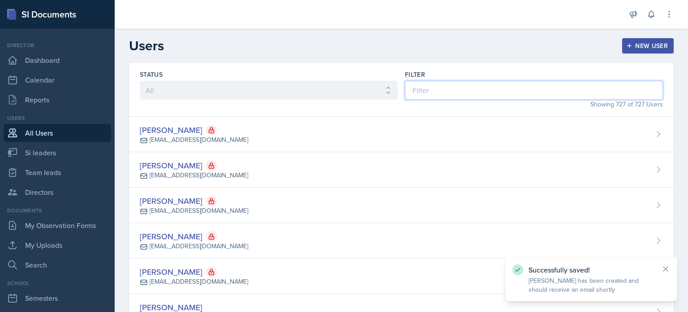
click at [437, 95] on input at bounding box center [534, 90] width 258 height 19
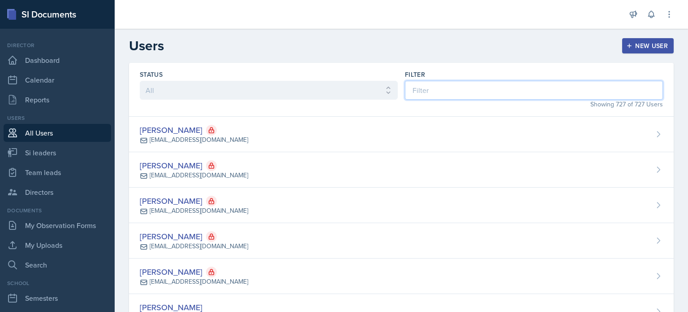
click at [436, 88] on input at bounding box center [534, 90] width 258 height 19
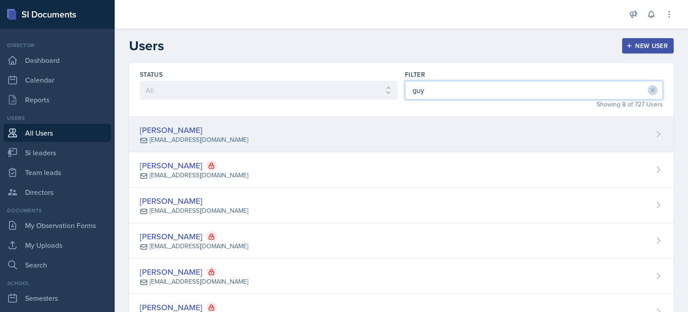
type input "guy"
click at [330, 126] on div "[PERSON_NAME] [EMAIL_ADDRESS][DOMAIN_NAME]" at bounding box center [401, 134] width 545 height 35
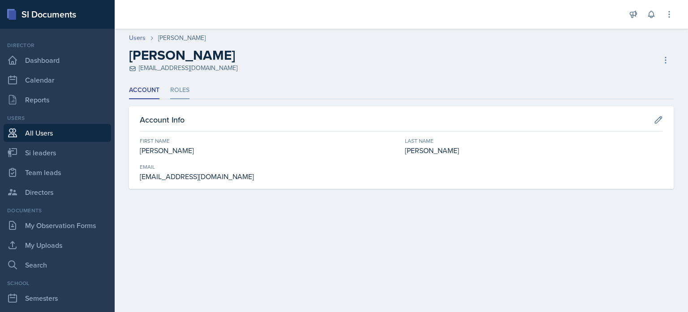
click at [177, 91] on li "Roles" at bounding box center [179, 90] width 19 height 17
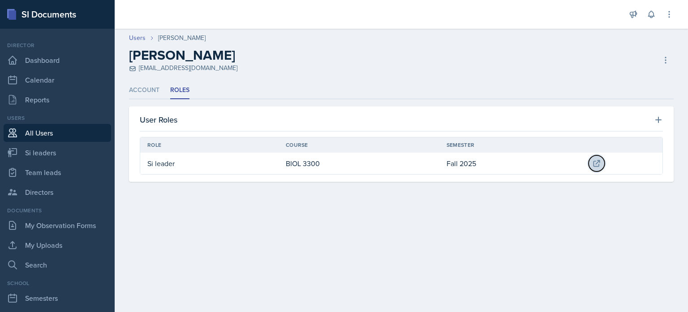
click at [599, 160] on icon at bounding box center [597, 163] width 6 height 6
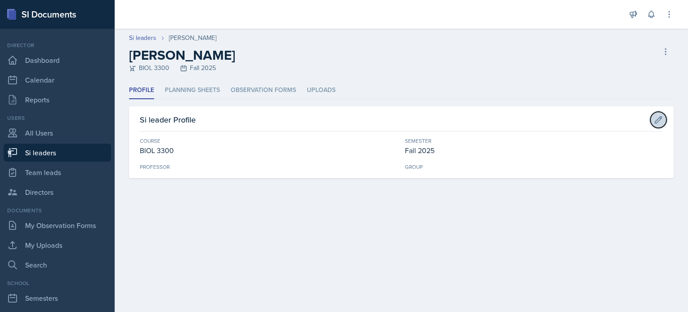
click at [663, 117] on icon at bounding box center [658, 119] width 9 height 9
select select "bf12655a-65f3-407b-b8a9-00da1d423d68"
select select "2bed604d-1099-4043-b1bc-2365e8740244"
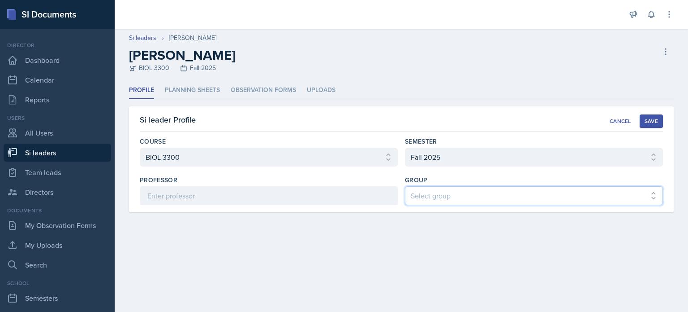
click at [476, 197] on select "Select group 2 3 4 5 6 Les Mariettables" at bounding box center [534, 195] width 258 height 19
select select "44ab9dba-f3c0-424e-97ee-e672c2edb7ca"
click at [405, 186] on select "Select group 2 3 4 5 6 Les Mariettables" at bounding box center [534, 195] width 258 height 19
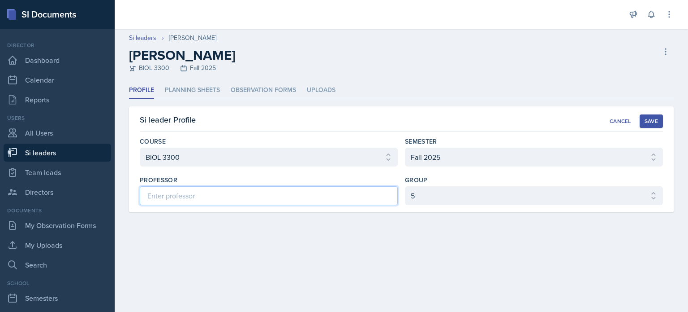
click at [196, 195] on input at bounding box center [269, 195] width 258 height 19
paste input "[PERSON_NAME] [PERSON_NAME]"
click at [147, 196] on input "[PERSON_NAME] [PERSON_NAME]" at bounding box center [269, 195] width 258 height 19
click at [262, 190] on input "[PERSON_NAME] [PERSON_NAME]" at bounding box center [269, 195] width 258 height 19
type input "[PERSON_NAME]"
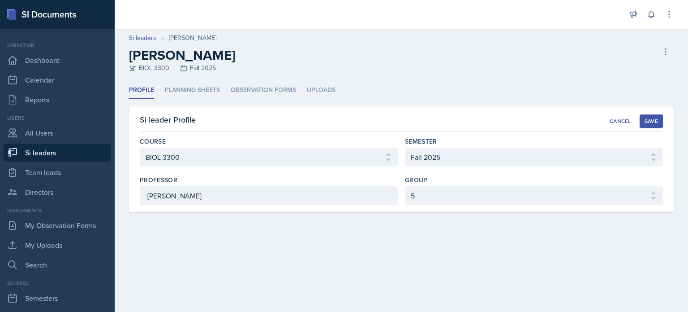
click at [654, 120] on div "Save" at bounding box center [651, 120] width 13 height 7
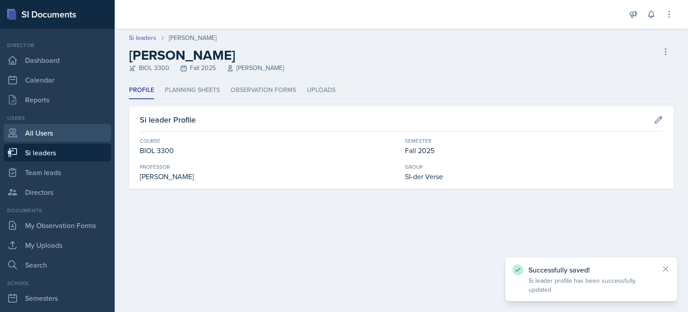
click at [38, 132] on link "All Users" at bounding box center [58, 133] width 108 height 18
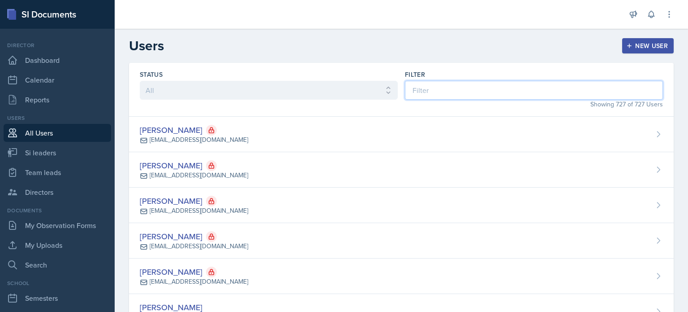
click at [485, 94] on input at bounding box center [534, 90] width 258 height 19
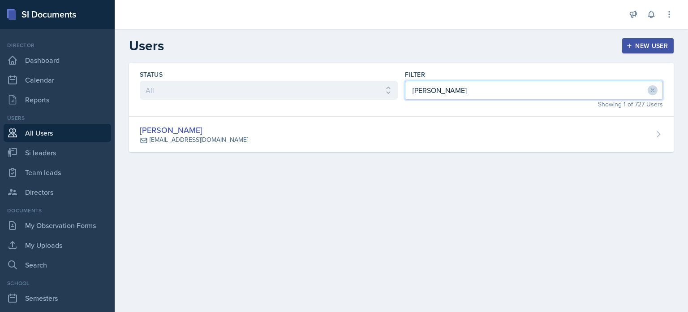
type input "[PERSON_NAME]"
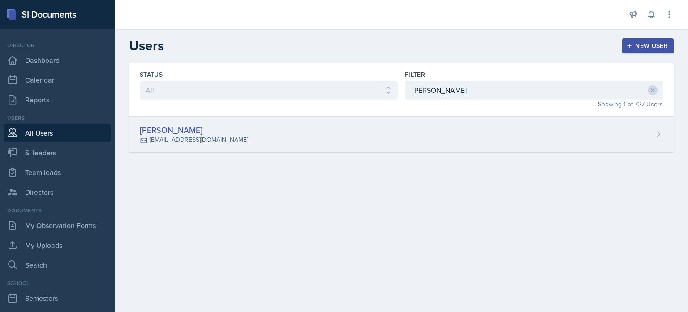
click at [461, 139] on div "[PERSON_NAME] [PERSON_NAME][EMAIL_ADDRESS][DOMAIN_NAME]" at bounding box center [401, 134] width 545 height 35
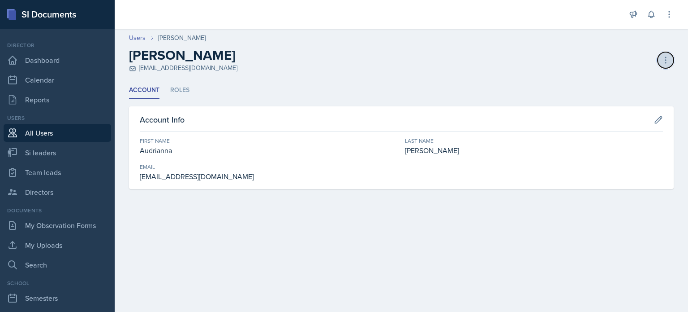
click at [662, 60] on icon at bounding box center [666, 60] width 9 height 9
click at [606, 96] on div "Delete User" at bounding box center [627, 97] width 86 height 18
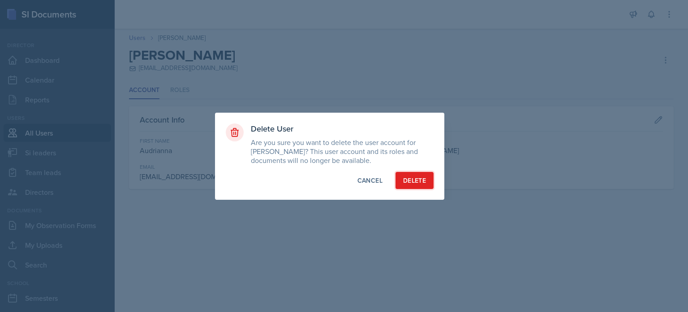
click at [403, 178] on div "Delete" at bounding box center [414, 180] width 23 height 9
select select "1"
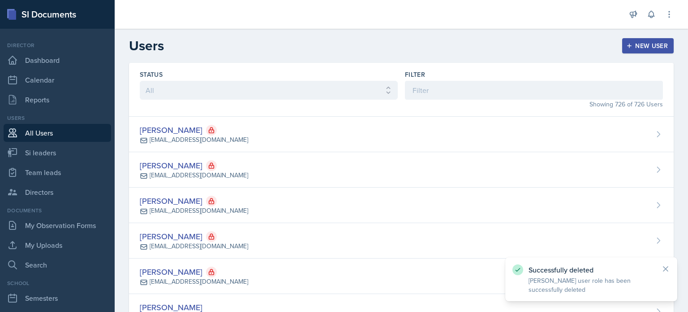
click at [640, 48] on div "New User" at bounding box center [648, 45] width 40 height 7
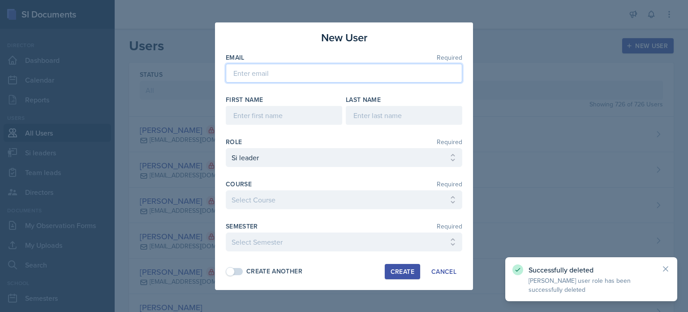
click at [342, 76] on input "email" at bounding box center [344, 73] width 237 height 19
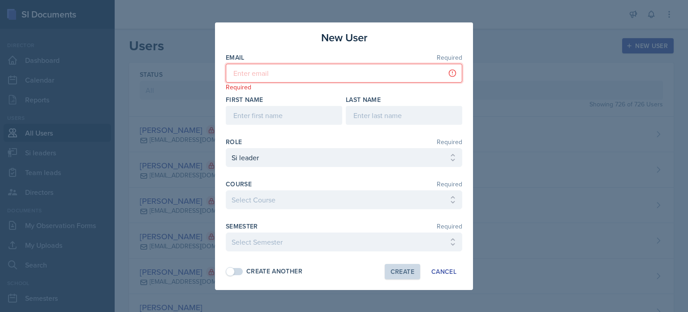
paste input "[EMAIL_ADDRESS][DOMAIN_NAME]"
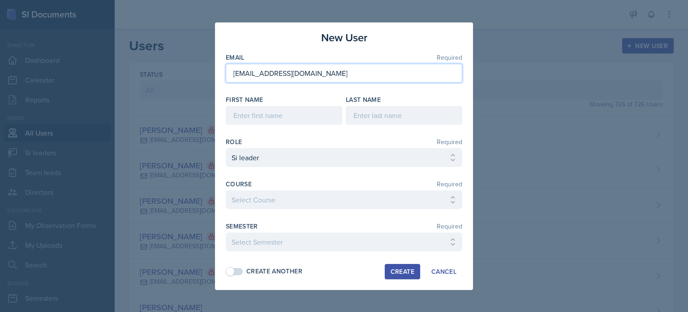
type input "[EMAIL_ADDRESS][DOMAIN_NAME]"
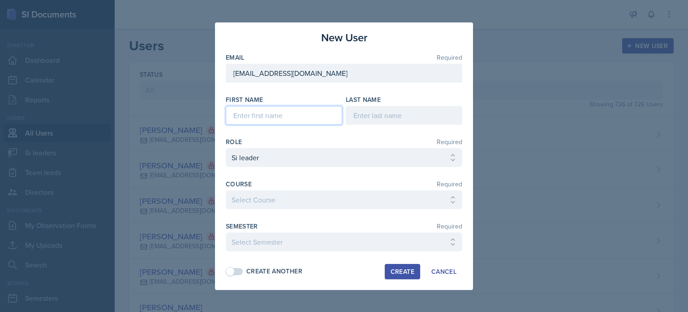
click at [283, 116] on input at bounding box center [284, 115] width 117 height 19
type input "Audrianna"
type input "[PERSON_NAME]"
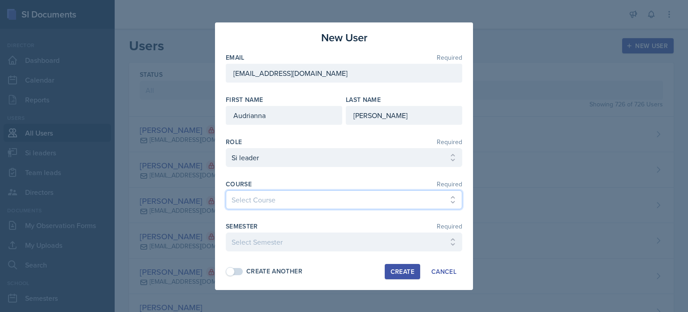
click at [276, 197] on select "Select Course ACCT 2101 ACCT 2102 ACCT 4050 ANTH 1102 ANTH 3301 ARCH 1000 ARCH …" at bounding box center [344, 199] width 237 height 19
select select "93a945cf-eb40-40a1-82f0-d0905c6d75b7"
click at [226, 190] on select "Select Course ACCT 2101 ACCT 2102 ACCT 4050 ANTH 1102 ANTH 3301 ARCH 1000 ARCH …" at bounding box center [344, 199] width 237 height 19
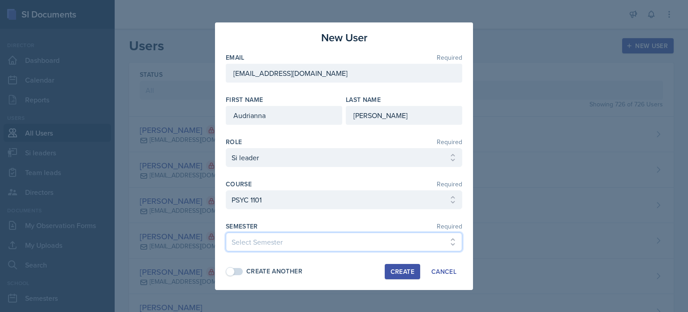
click at [260, 237] on select "Select Semester Fall 2025 Summer 2025 Spring 2025 Fall 2024 Summer 2024 Spring …" at bounding box center [344, 241] width 237 height 19
select select "2bed604d-1099-4043-b1bc-2365e8740244"
click at [226, 232] on select "Select Semester Fall 2025 Summer 2025 Spring 2025 Fall 2024 Summer 2024 Spring …" at bounding box center [344, 241] width 237 height 19
click at [398, 268] on div "Create" at bounding box center [403, 271] width 24 height 7
select select
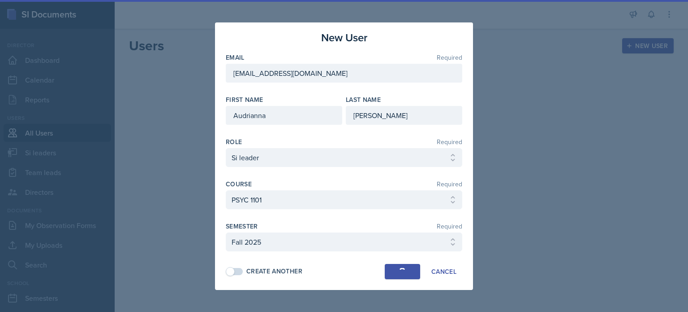
select select
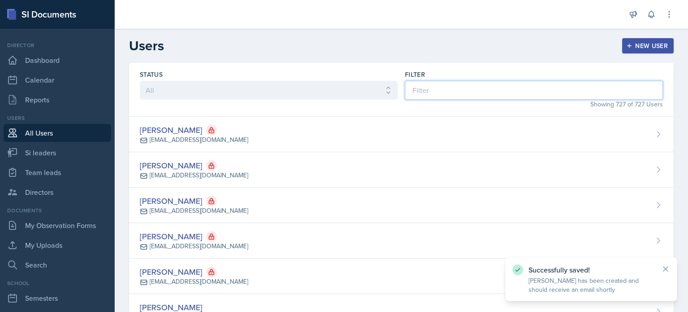
click at [470, 91] on input at bounding box center [534, 90] width 258 height 19
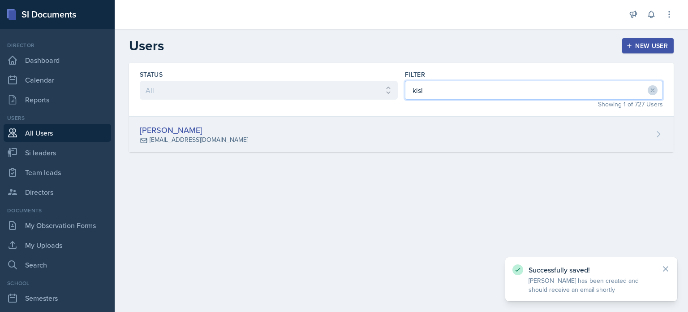
type input "kisl"
click at [459, 122] on div "[PERSON_NAME] [PERSON_NAME][EMAIL_ADDRESS][DOMAIN_NAME]" at bounding box center [401, 134] width 545 height 35
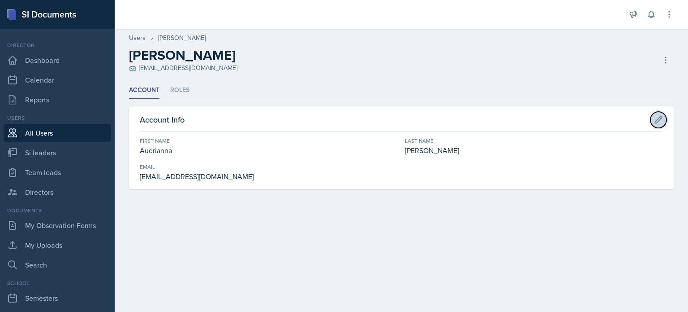
click at [657, 121] on icon at bounding box center [658, 119] width 9 height 9
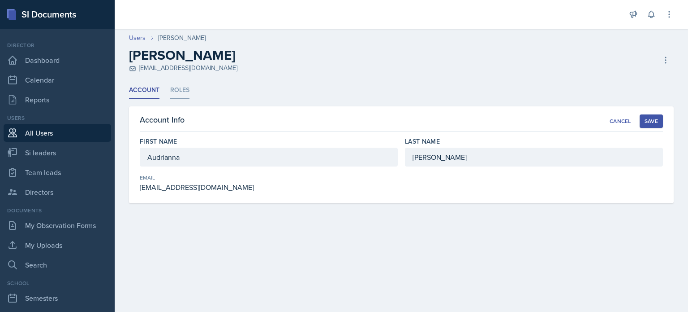
click at [172, 90] on li "Roles" at bounding box center [179, 90] width 19 height 17
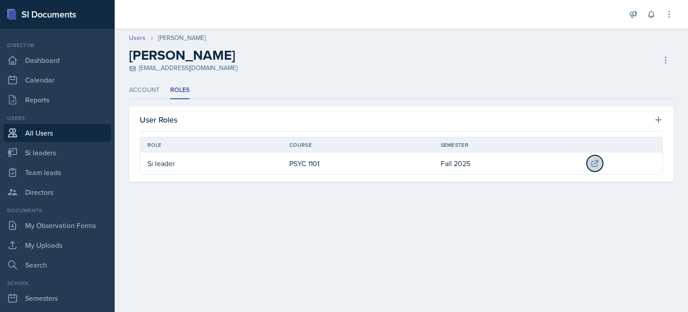
click at [596, 165] on icon at bounding box center [595, 163] width 9 height 9
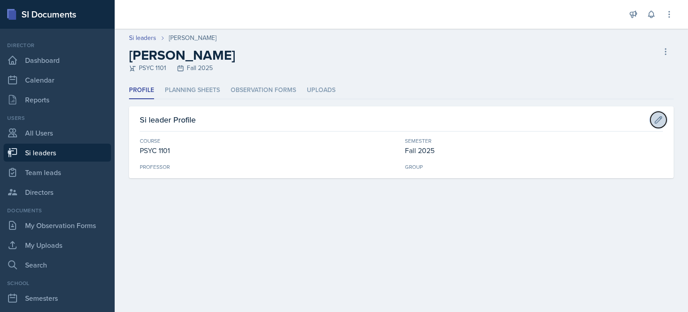
click at [655, 120] on icon at bounding box center [658, 119] width 9 height 9
select select "93a945cf-eb40-40a1-82f0-d0905c6d75b7"
select select "2bed604d-1099-4043-b1bc-2365e8740244"
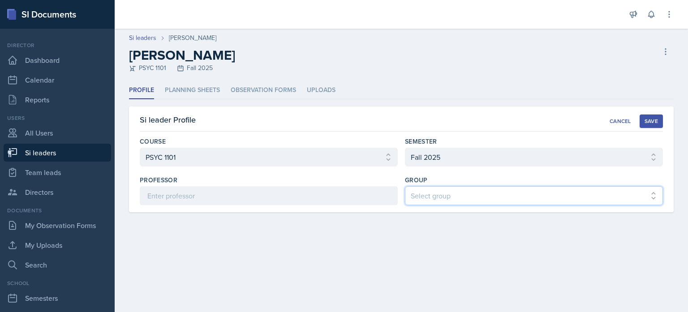
click at [452, 195] on select "Select group 2 3 4 5 6 Les Mariettables" at bounding box center [534, 195] width 258 height 19
select select "44ab9dba-f3c0-424e-97ee-e672c2edb7ca"
click at [405, 186] on select "Select group 2 3 4 5 6 Les Mariettables" at bounding box center [534, 195] width 258 height 19
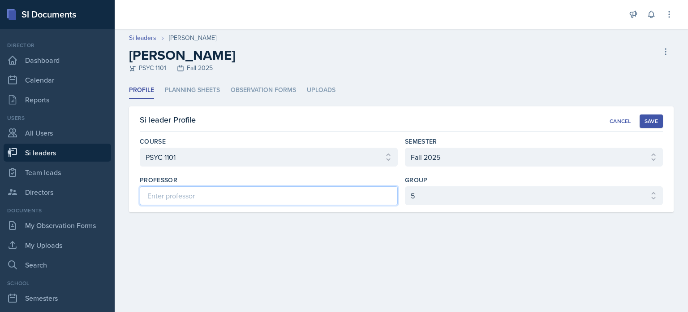
click at [203, 199] on input at bounding box center [269, 195] width 258 height 19
type input "[PERSON_NAME]"
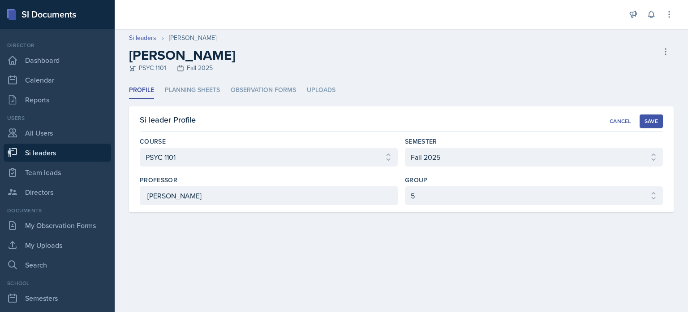
click at [652, 120] on div "Save" at bounding box center [651, 120] width 13 height 7
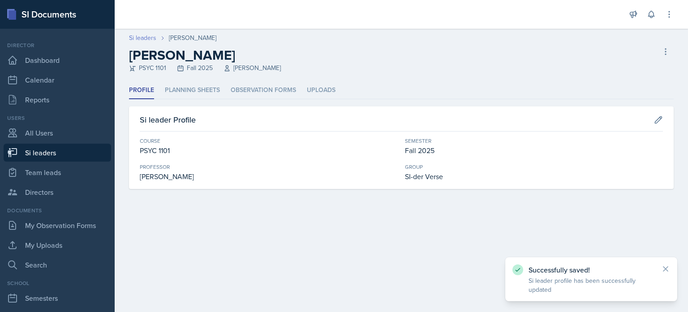
click at [134, 34] on link "Si leaders" at bounding box center [142, 37] width 27 height 9
select select "2bed604d-1099-4043-b1bc-2365e8740244"
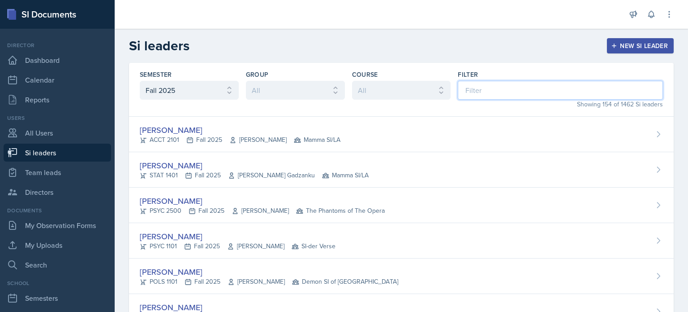
click at [511, 85] on input at bounding box center [560, 90] width 205 height 19
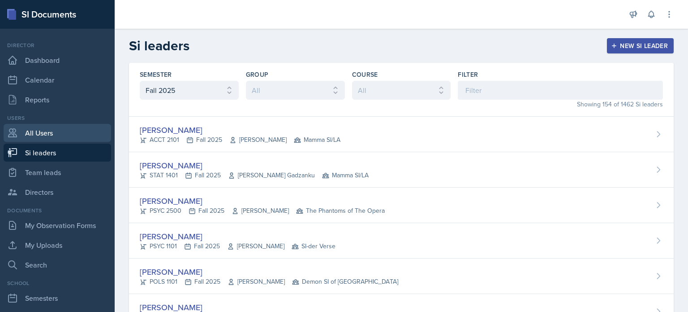
click at [37, 131] on link "All Users" at bounding box center [58, 133] width 108 height 18
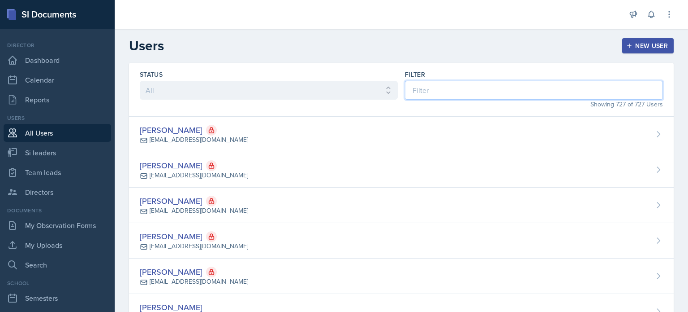
click at [450, 89] on input at bounding box center [534, 90] width 258 height 19
click at [487, 87] on input at bounding box center [534, 90] width 258 height 19
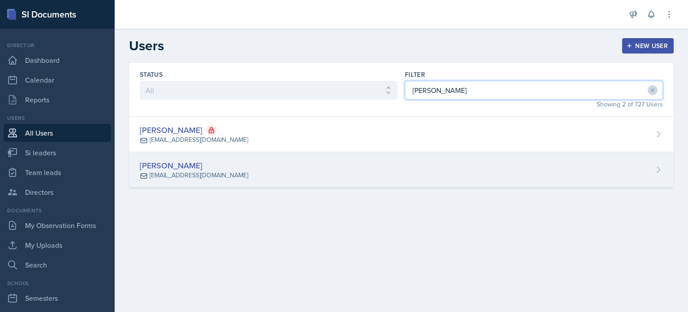
type input "[PERSON_NAME]"
click at [387, 168] on div "[PERSON_NAME] [EMAIL_ADDRESS][DOMAIN_NAME]" at bounding box center [401, 169] width 545 height 35
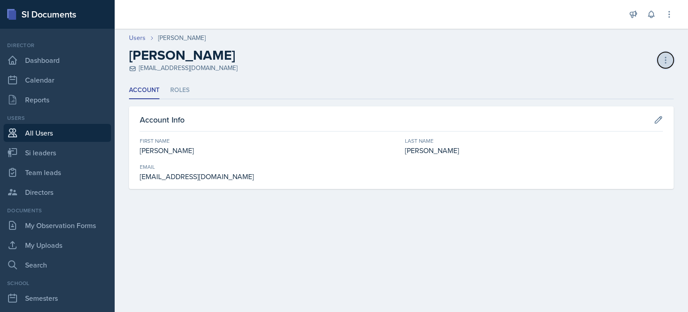
click at [664, 61] on icon at bounding box center [666, 60] width 9 height 9
click at [136, 41] on link "Users" at bounding box center [137, 37] width 17 height 9
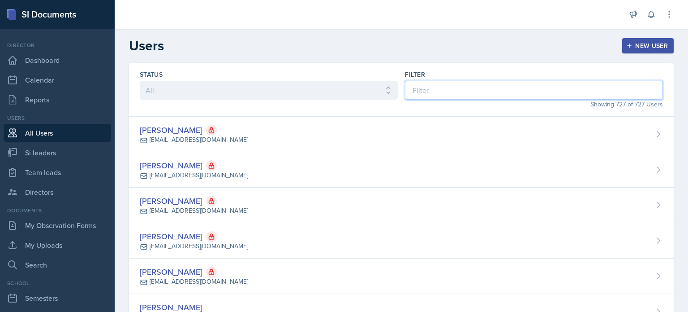
click at [525, 98] on input at bounding box center [534, 90] width 258 height 19
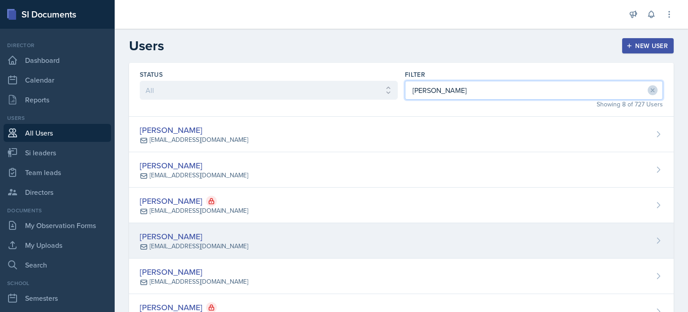
type input "[PERSON_NAME]"
click at [366, 239] on div "[PERSON_NAME] [EMAIL_ADDRESS][DOMAIN_NAME]" at bounding box center [401, 240] width 545 height 35
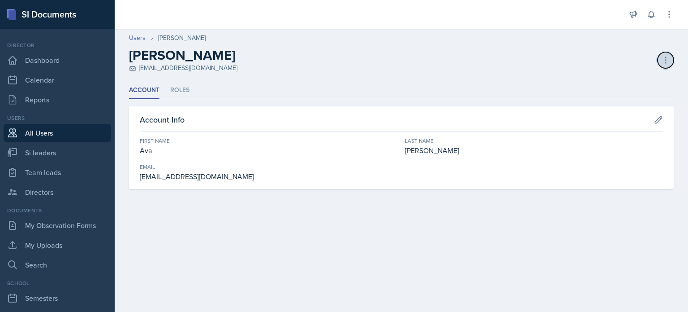
click at [658, 59] on button at bounding box center [666, 60] width 16 height 16
click at [178, 87] on li "Roles" at bounding box center [179, 90] width 19 height 17
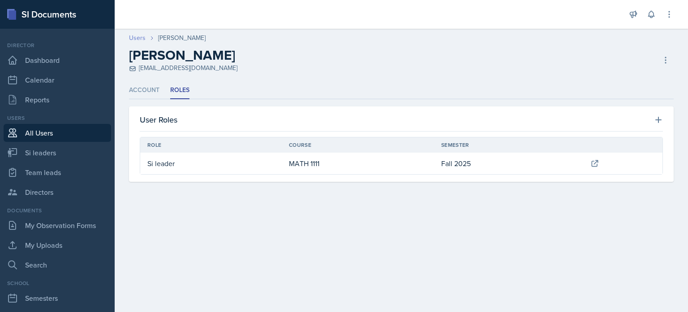
click at [137, 38] on link "Users" at bounding box center [137, 37] width 17 height 9
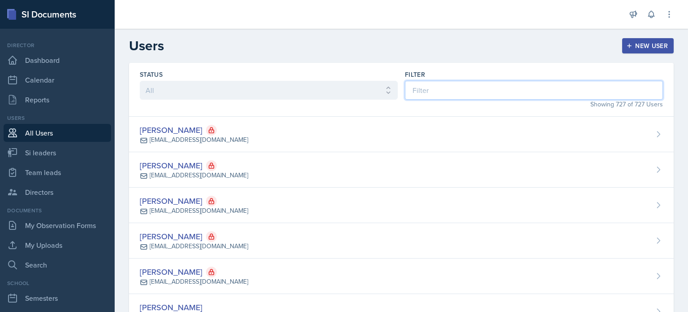
click at [463, 84] on input at bounding box center [534, 90] width 258 height 19
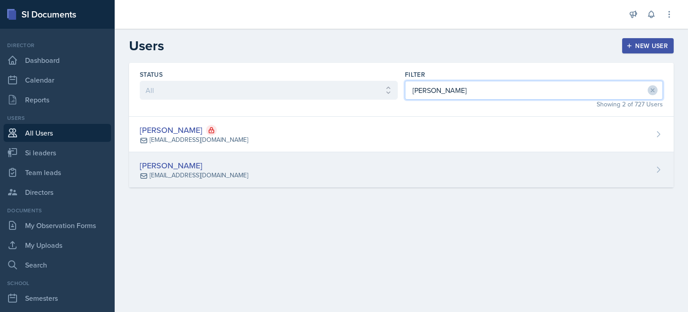
type input "[PERSON_NAME]"
click at [411, 165] on div "[PERSON_NAME] [EMAIL_ADDRESS][DOMAIN_NAME]" at bounding box center [401, 169] width 545 height 35
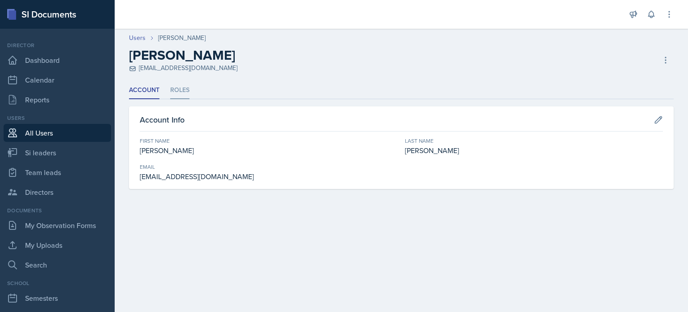
click at [177, 88] on li "Roles" at bounding box center [179, 90] width 19 height 17
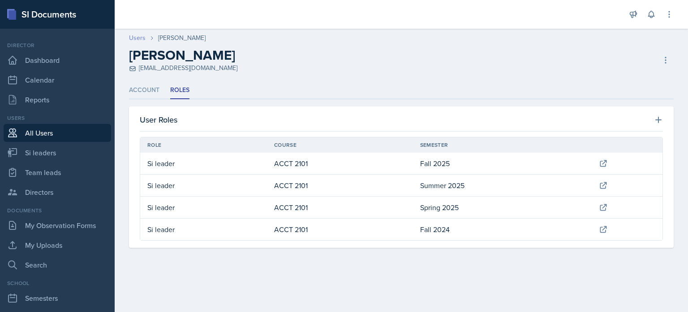
click at [137, 38] on link "Users" at bounding box center [137, 37] width 17 height 9
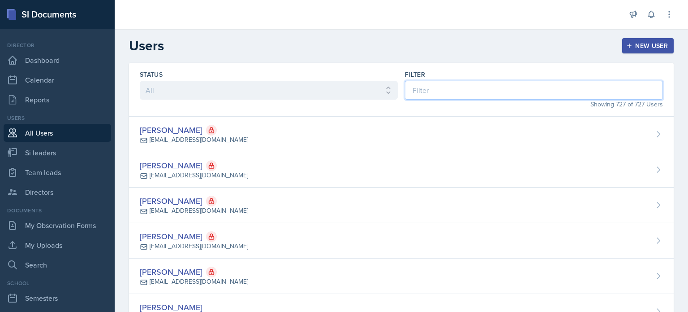
click at [474, 96] on input at bounding box center [534, 90] width 258 height 19
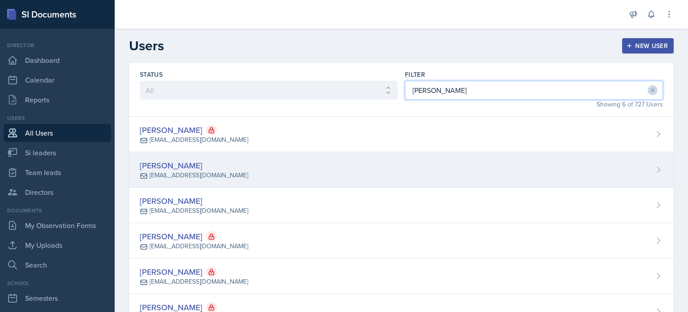
type input "[PERSON_NAME]"
click at [324, 172] on div "[PERSON_NAME] [EMAIL_ADDRESS][DOMAIN_NAME]" at bounding box center [401, 169] width 545 height 35
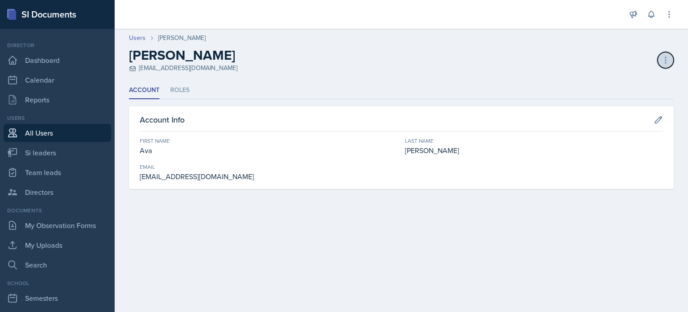
click at [667, 61] on icon at bounding box center [666, 60] width 9 height 9
click at [609, 100] on div "Delete User" at bounding box center [627, 97] width 86 height 18
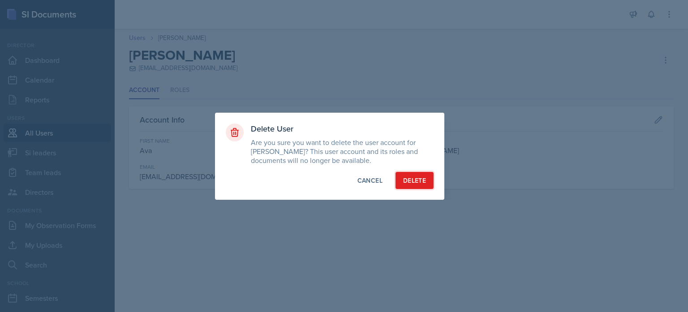
click at [418, 177] on div "Delete" at bounding box center [414, 180] width 23 height 9
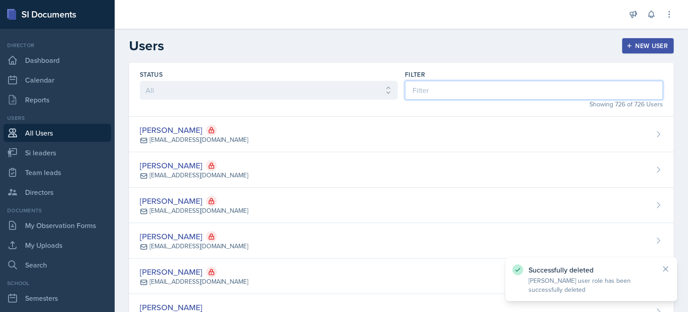
click at [466, 87] on input at bounding box center [534, 90] width 258 height 19
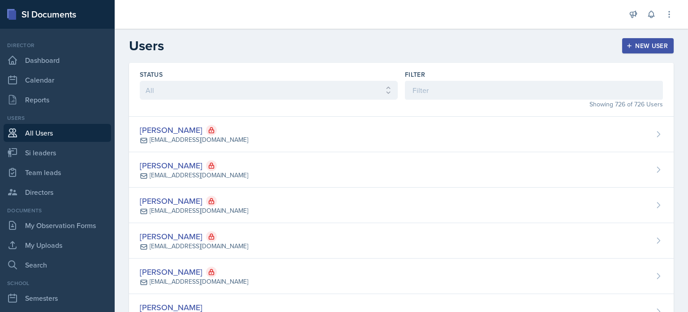
click at [647, 44] on div "New User" at bounding box center [648, 45] width 40 height 7
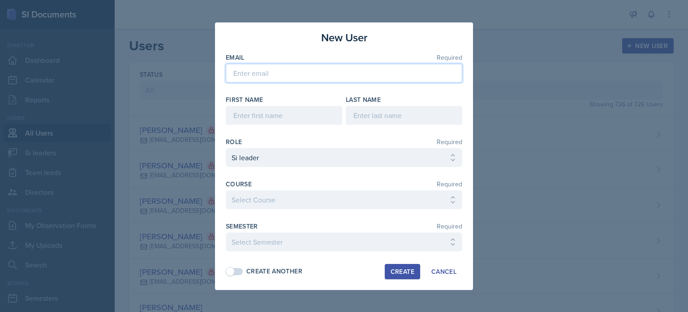
click at [295, 77] on input "email" at bounding box center [344, 73] width 237 height 19
type input "A"
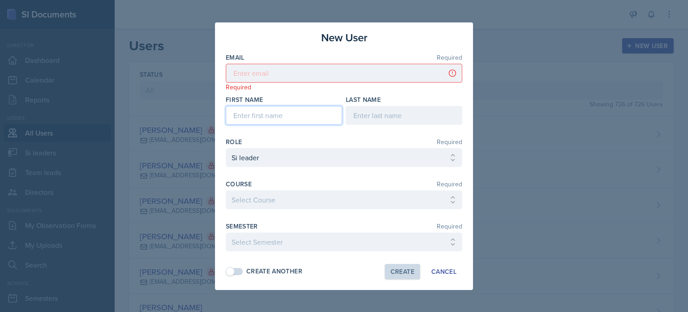
click at [289, 118] on input at bounding box center [284, 115] width 117 height 19
type input "Ava"
type input "[PERSON_NAME]"
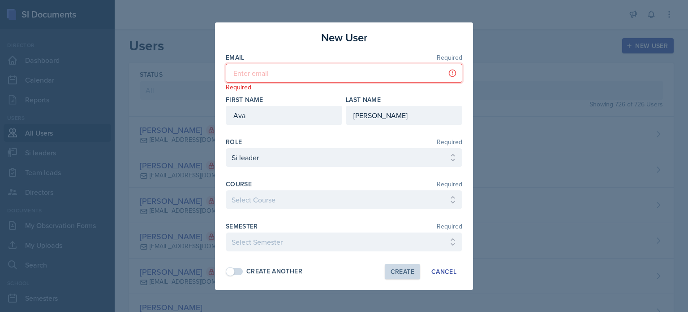
click at [253, 77] on input "email" at bounding box center [344, 73] width 237 height 19
paste input "[EMAIL_ADDRESS][DOMAIN_NAME]"
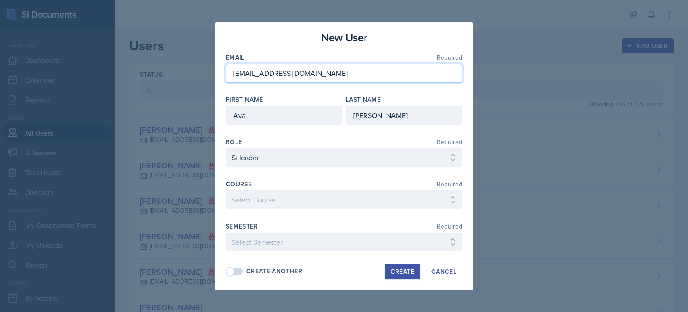
type input "[EMAIL_ADDRESS][DOMAIN_NAME]"
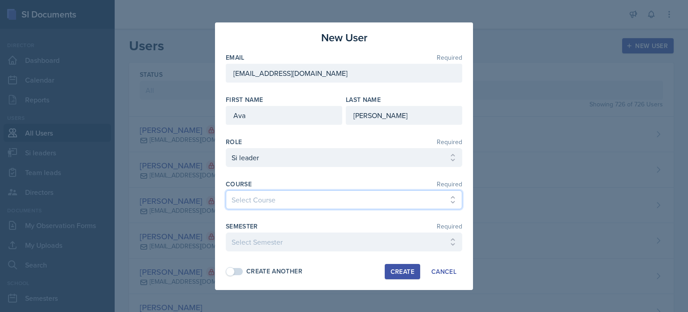
click at [282, 197] on select "Select Course ACCT 2101 ACCT 2102 ACCT 4050 ANTH 1102 ANTH 3301 ARCH 1000 ARCH …" at bounding box center [344, 199] width 237 height 19
select select "5bfde3fe-6375-4519-a868-95dd30d0bb1b"
click at [226, 190] on select "Select Course ACCT 2101 ACCT 2102 ACCT 4050 ANTH 1102 ANTH 3301 ARCH 1000 ARCH …" at bounding box center [344, 199] width 237 height 19
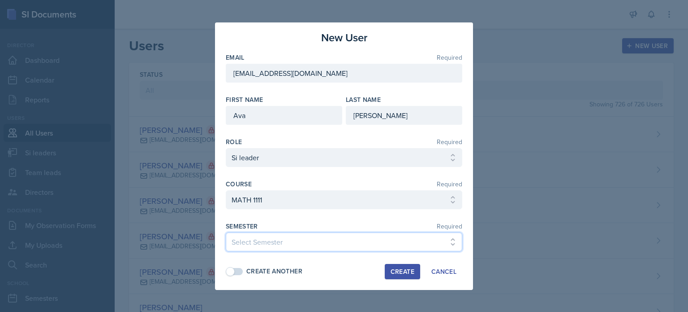
click at [268, 235] on select "Select Semester Fall 2025 Summer 2025 Spring 2025 Fall 2024 Summer 2024 Spring …" at bounding box center [344, 241] width 237 height 19
select select "2bed604d-1099-4043-b1bc-2365e8740244"
click at [226, 232] on select "Select Semester Fall 2025 Summer 2025 Spring 2025 Fall 2024 Summer 2024 Spring …" at bounding box center [344, 241] width 237 height 19
click at [408, 272] on div "Create" at bounding box center [403, 271] width 24 height 7
select select
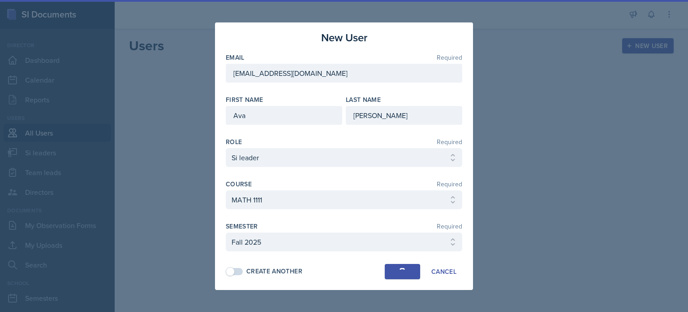
select select
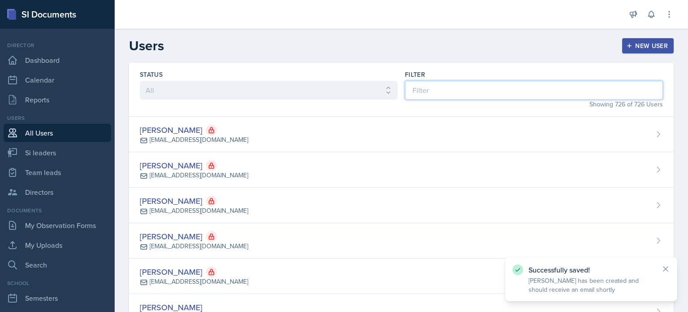
click at [472, 86] on input at bounding box center [534, 90] width 258 height 19
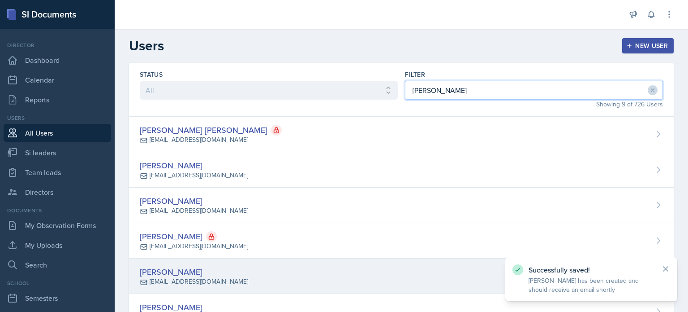
type input "[PERSON_NAME]"
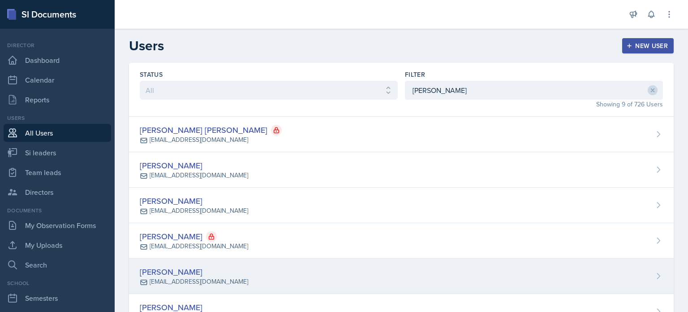
click at [349, 270] on div "[PERSON_NAME] [EMAIL_ADDRESS][DOMAIN_NAME]" at bounding box center [401, 275] width 545 height 35
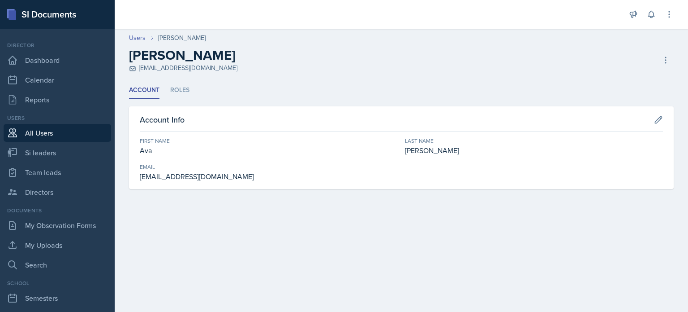
click at [169, 88] on ul "Account Roles" at bounding box center [401, 90] width 545 height 17
click at [179, 89] on li "Roles" at bounding box center [179, 90] width 19 height 17
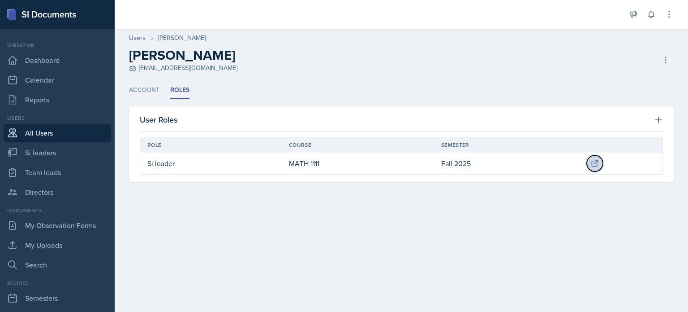
click at [592, 159] on icon at bounding box center [595, 163] width 9 height 9
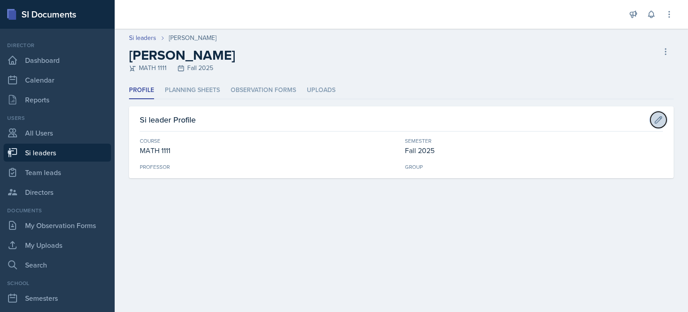
click at [659, 117] on icon at bounding box center [659, 119] width 7 height 7
select select "5bfde3fe-6375-4519-a868-95dd30d0bb1b"
select select "2bed604d-1099-4043-b1bc-2365e8740244"
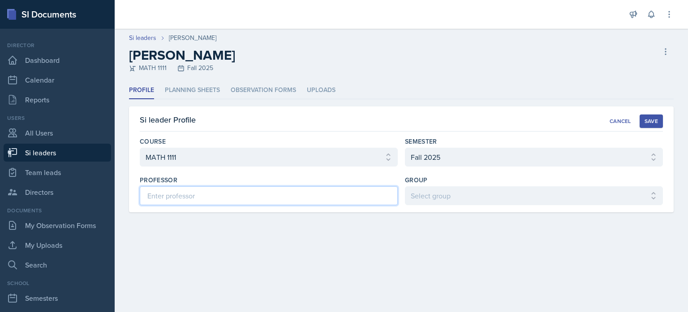
click at [257, 197] on input at bounding box center [269, 195] width 258 height 19
paste input "[PERSON_NAME]"
click at [147, 195] on input "[PERSON_NAME]" at bounding box center [269, 195] width 258 height 19
click at [228, 195] on input "[PERSON_NAME], Irin" at bounding box center [269, 195] width 258 height 19
type input "[PERSON_NAME]"
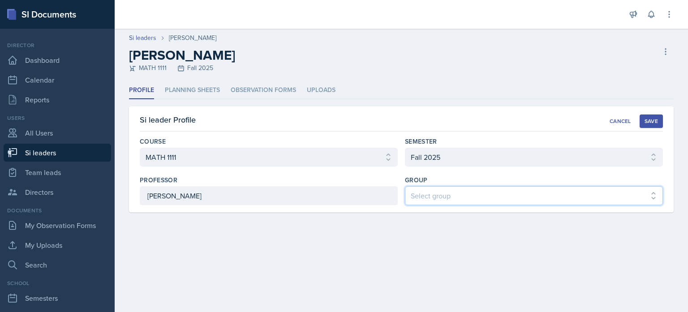
click at [515, 196] on select "Select group 2 3 4 5 6 Les Mariettables" at bounding box center [534, 195] width 258 height 19
select select "44ab9dba-f3c0-424e-97ee-e672c2edb7ca"
click at [405, 186] on select "Select group 2 3 4 5 6 Les Mariettables" at bounding box center [534, 195] width 258 height 19
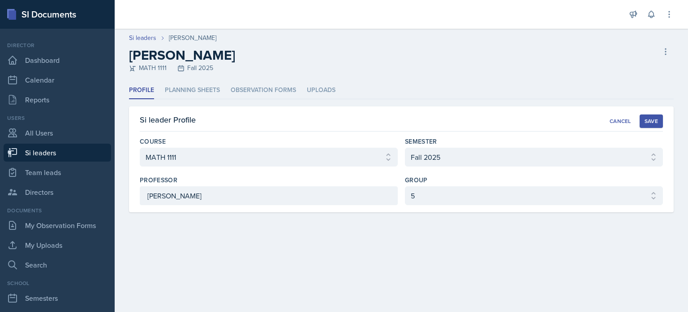
click at [651, 116] on button "Save" at bounding box center [651, 120] width 23 height 13
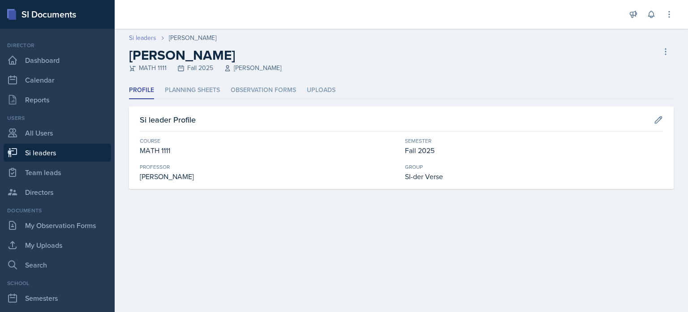
click at [142, 35] on link "Si leaders" at bounding box center [142, 37] width 27 height 9
select select "2bed604d-1099-4043-b1bc-2365e8740244"
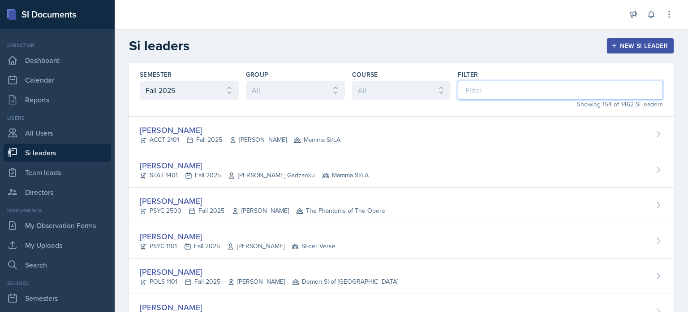
click at [527, 90] on input at bounding box center [560, 90] width 205 height 19
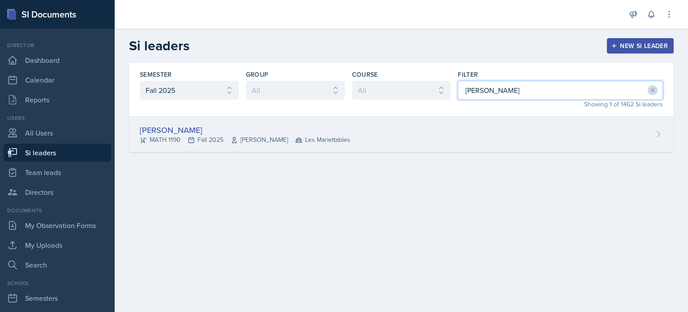
type input "[PERSON_NAME]"
click at [434, 140] on div "[PERSON_NAME] MATH 1190 Fall 2025 [PERSON_NAME] Les Mariettables" at bounding box center [401, 134] width 545 height 35
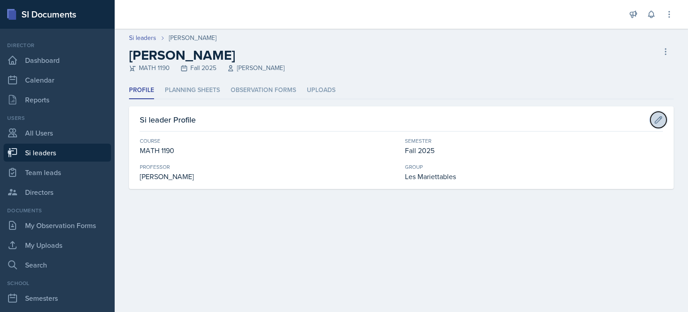
click at [661, 119] on icon at bounding box center [658, 119] width 9 height 9
select select "66667518-d9d6-4d54-bf35-0581a95bcc6a"
select select "2bed604d-1099-4043-b1bc-2365e8740244"
select select "06a1a81c-2636-47b9-86df-4ce809ccfa8f"
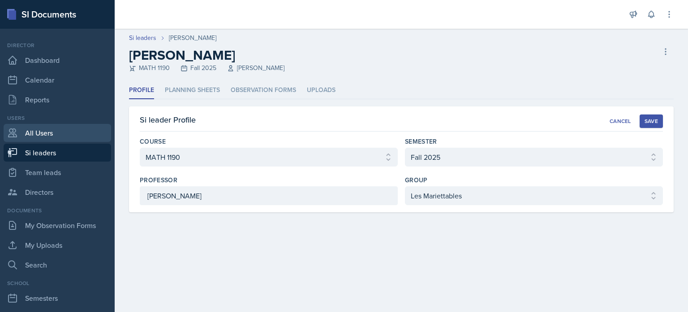
click at [36, 134] on link "All Users" at bounding box center [58, 133] width 108 height 18
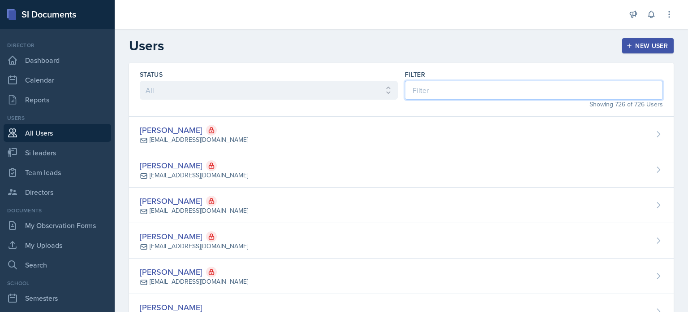
click at [452, 84] on input at bounding box center [534, 90] width 258 height 19
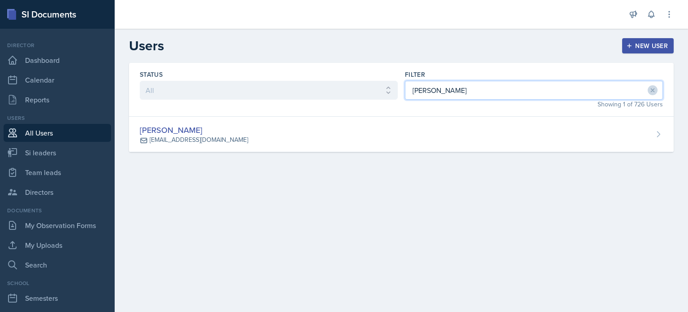
type input "[PERSON_NAME]"
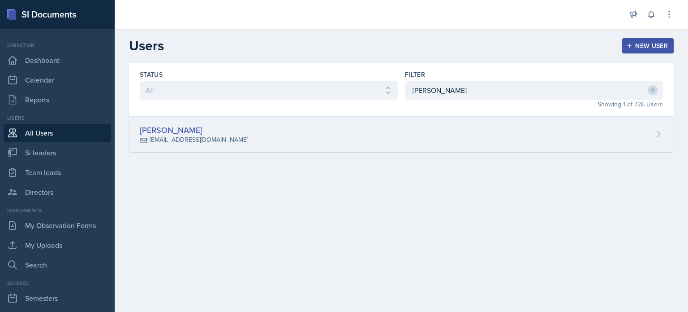
click at [425, 141] on div "[PERSON_NAME] [EMAIL_ADDRESS][DOMAIN_NAME]" at bounding box center [401, 134] width 545 height 35
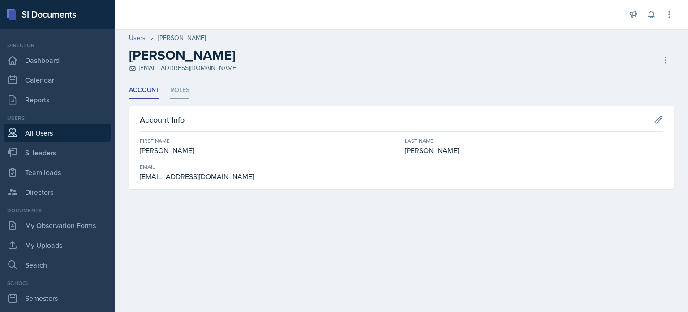
click at [180, 91] on li "Roles" at bounding box center [179, 90] width 19 height 17
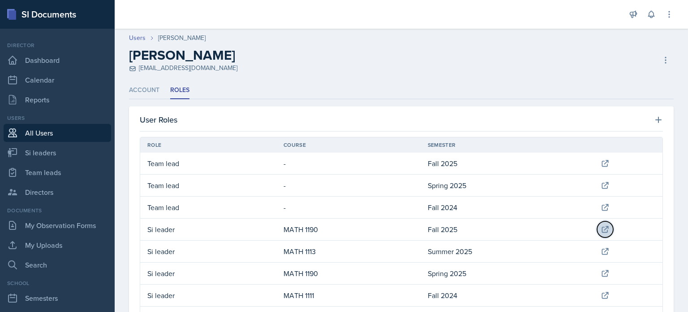
click at [603, 229] on icon at bounding box center [606, 229] width 6 height 6
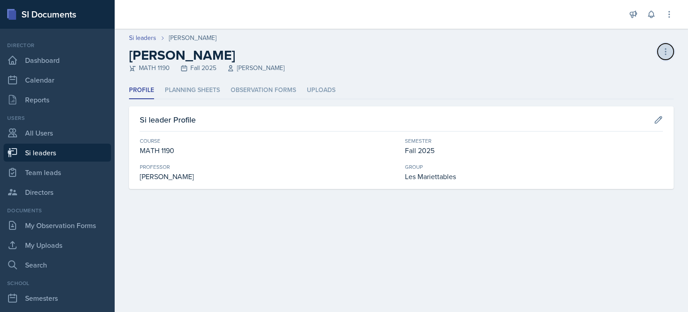
click at [665, 53] on icon at bounding box center [666, 51] width 9 height 9
click at [611, 72] on div "[PERSON_NAME] leader" at bounding box center [627, 75] width 86 height 29
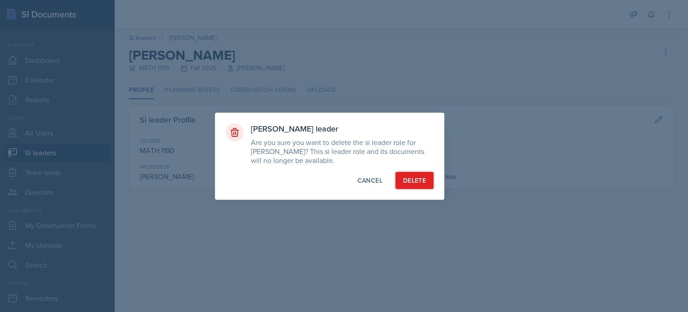
click at [409, 184] on div "Delete" at bounding box center [414, 180] width 23 height 9
select select "2bed604d-1099-4043-b1bc-2365e8740244"
